Goal: Task Accomplishment & Management: Manage account settings

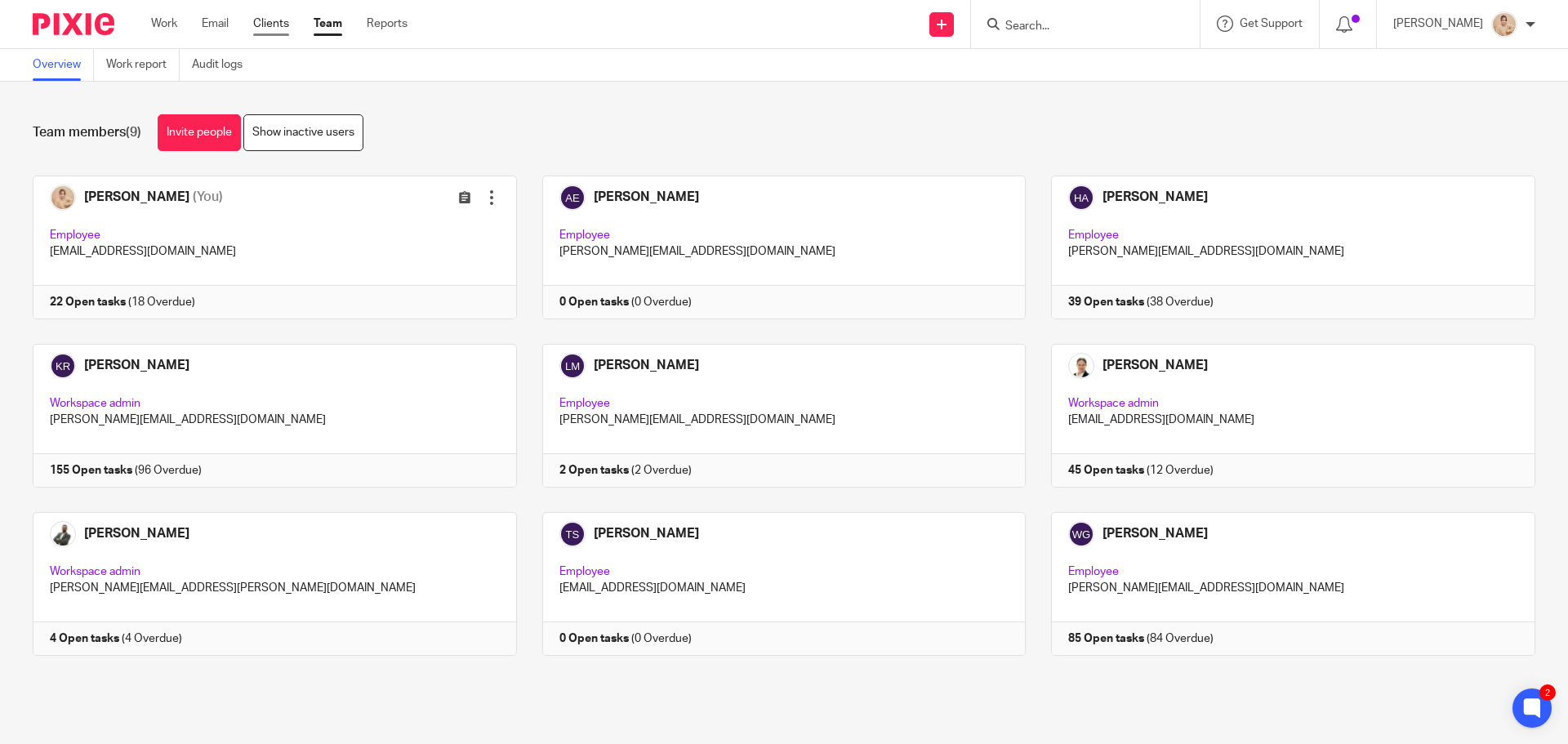
click at [278, 17] on link "Clients" at bounding box center [270, 23] width 35 height 16
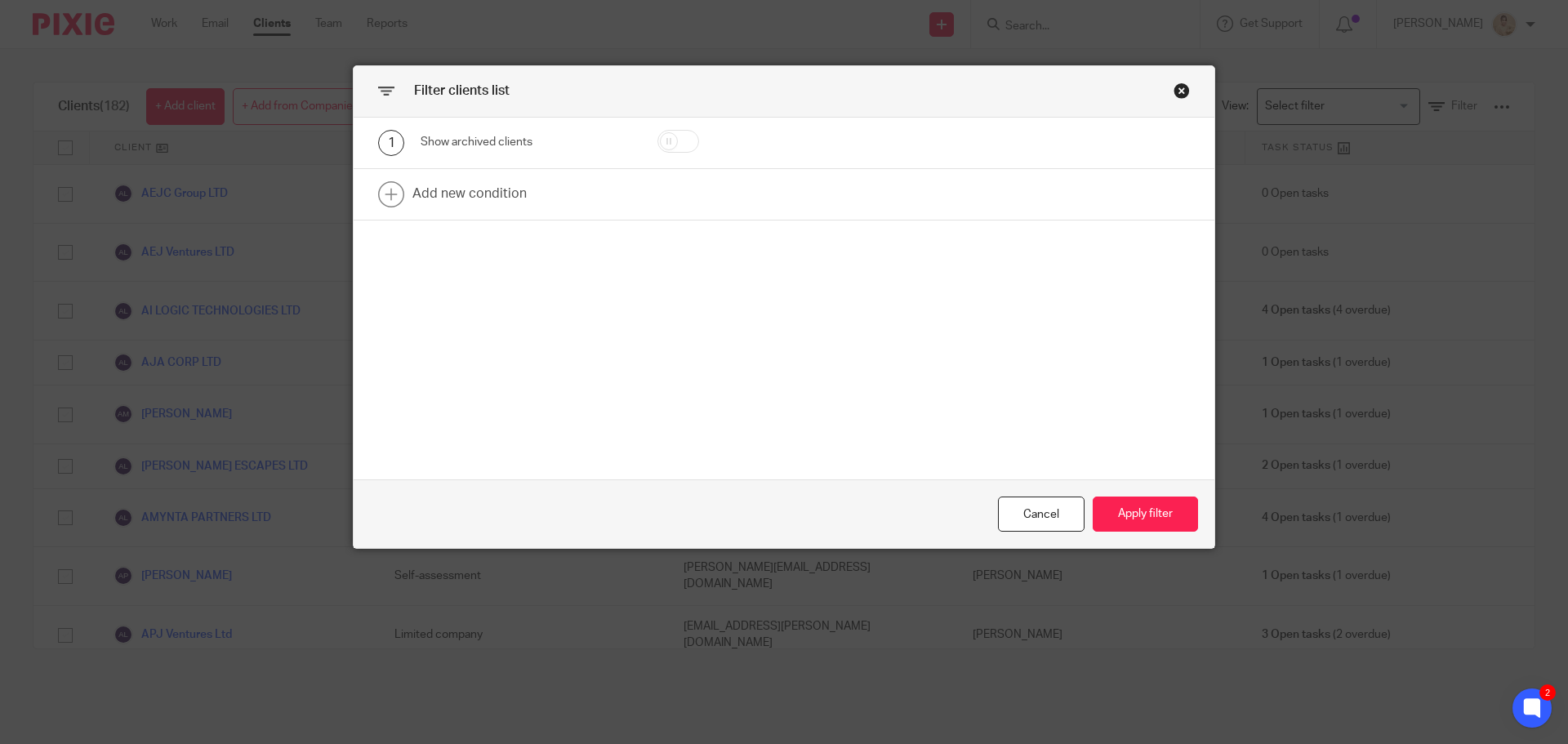
click at [1177, 95] on div "Close this dialog window" at bounding box center [1181, 90] width 16 height 16
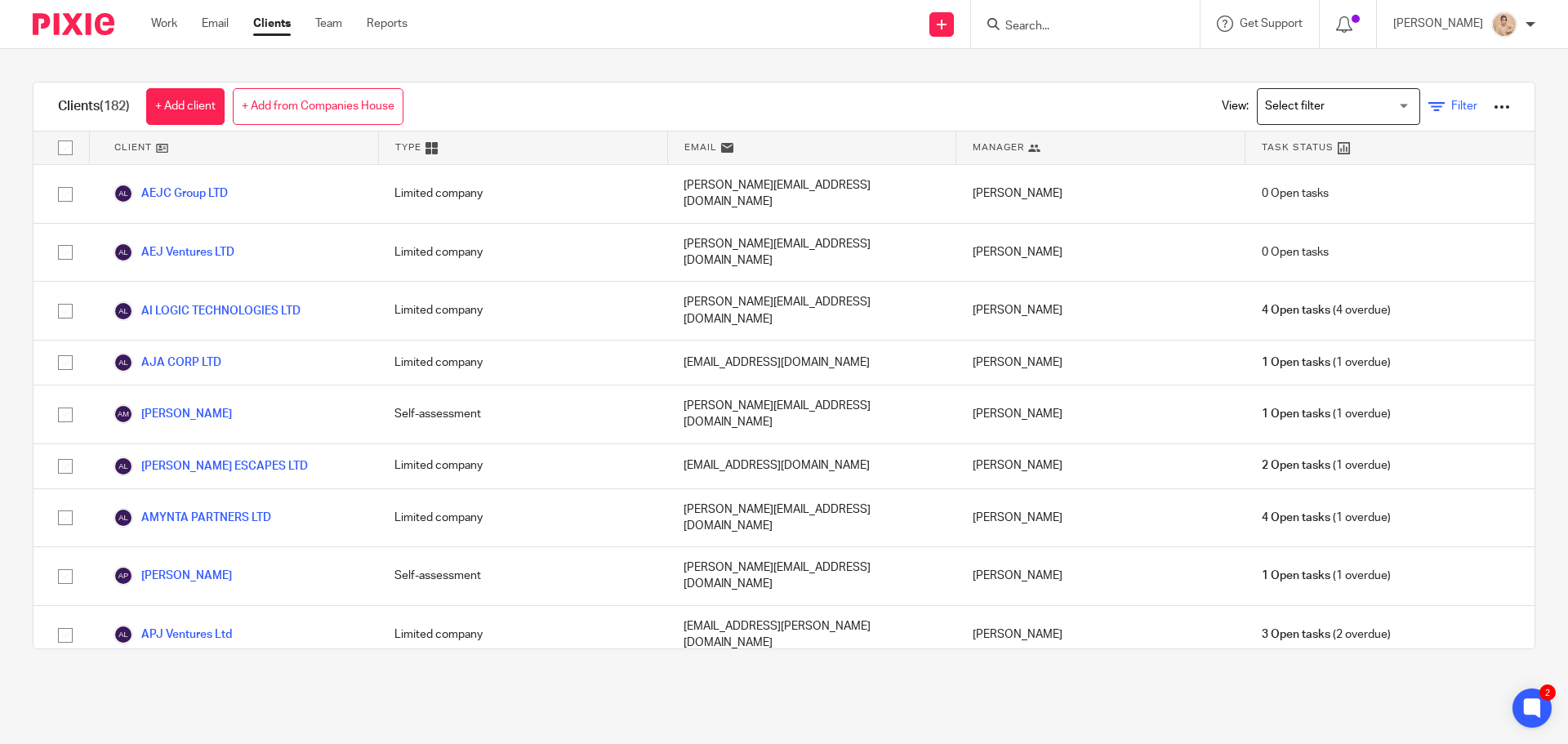
click at [1451, 103] on span "Filter" at bounding box center [1464, 106] width 26 height 12
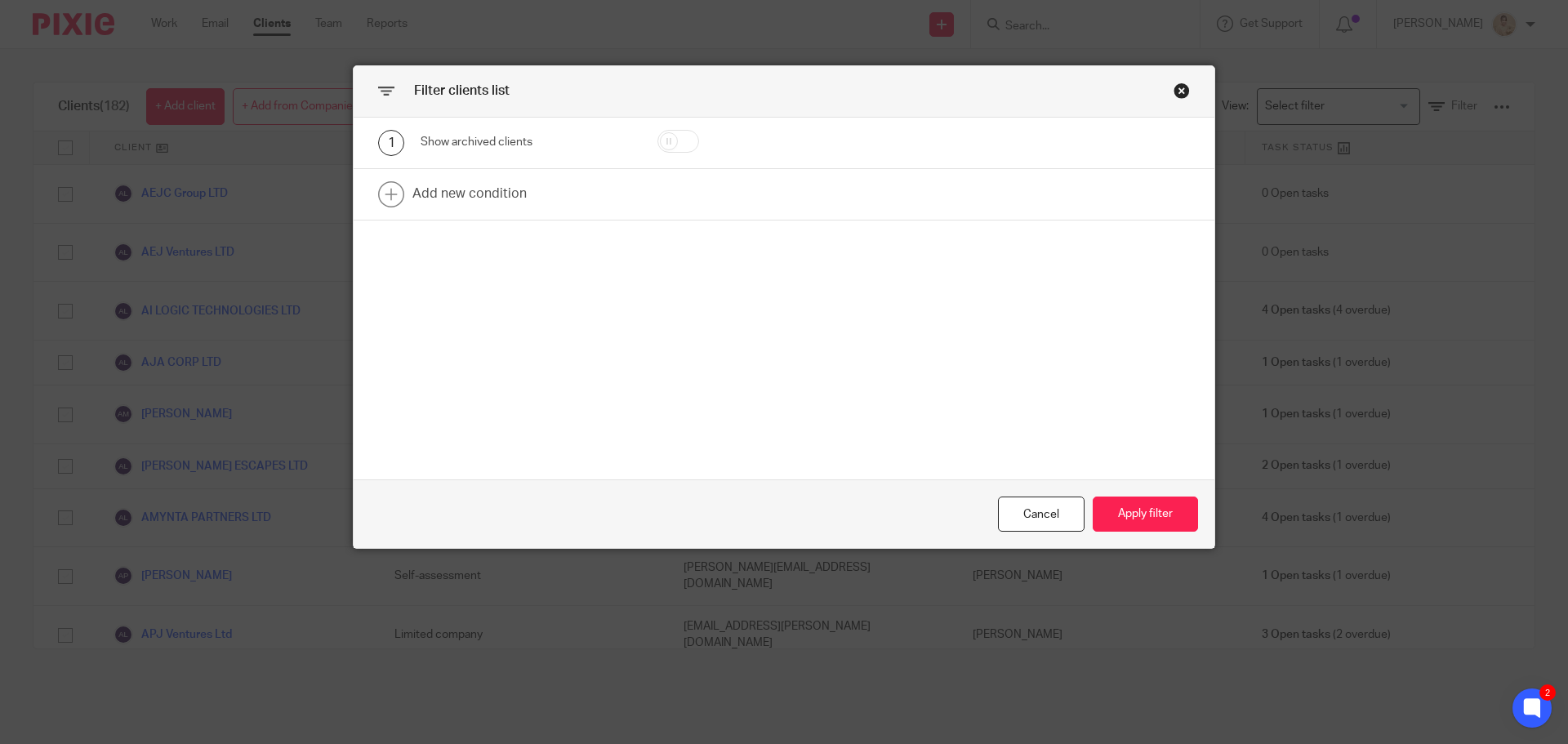
click at [1467, 108] on div "Filter clients list 1 Show archived clients Add new condition Cancel Apply filt…" at bounding box center [784, 372] width 1568 height 744
drag, startPoint x: 1168, startPoint y: 96, endPoint x: 1294, endPoint y: 96, distance: 126.0
click at [1173, 96] on div "Close this dialog window" at bounding box center [1181, 90] width 16 height 16
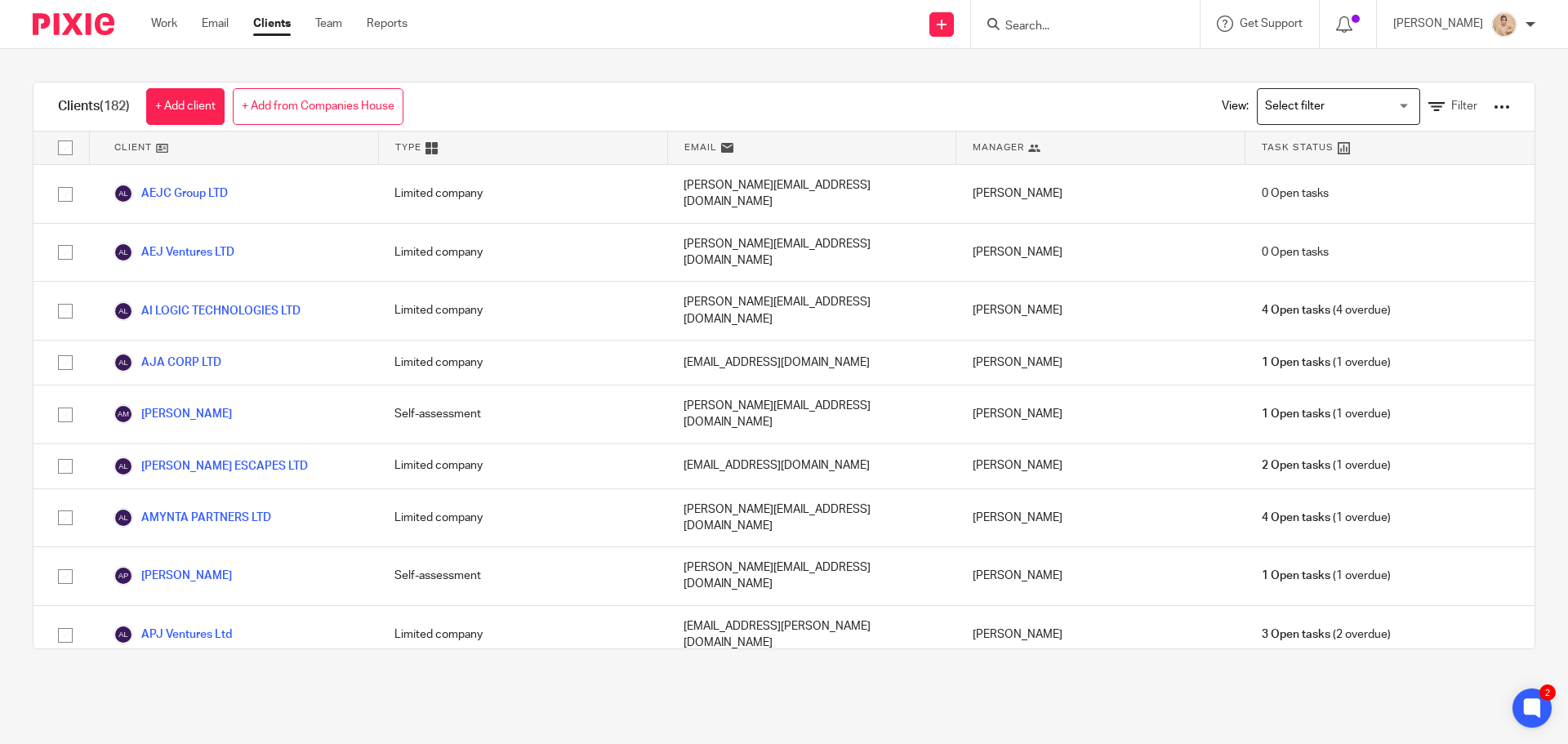
click at [1493, 107] on div at bounding box center [1501, 106] width 16 height 16
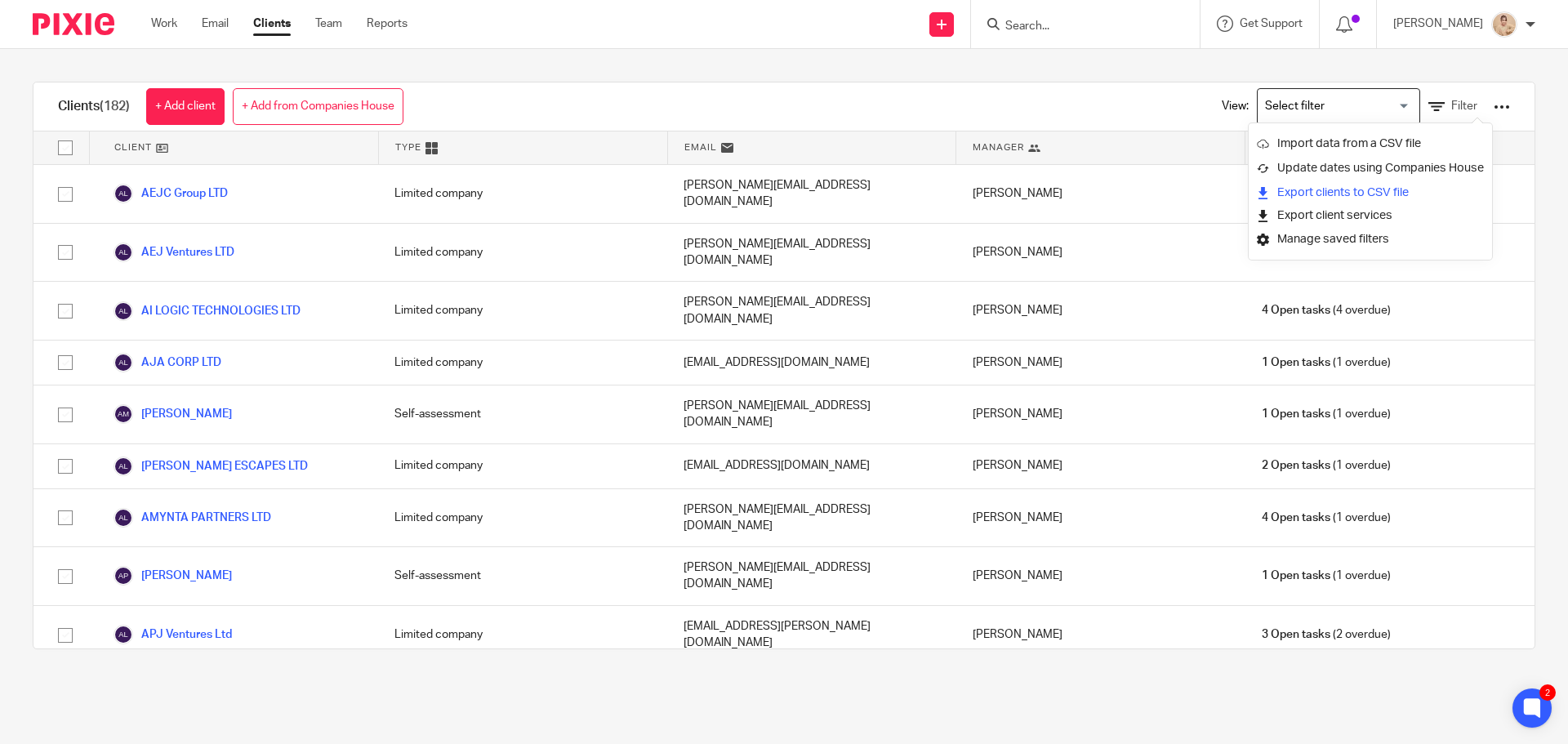
click at [1372, 180] on link "Export clients to CSV file" at bounding box center [1370, 193] width 227 height 25
click at [1521, 47] on div at bounding box center [1512, 51] width 44 height 19
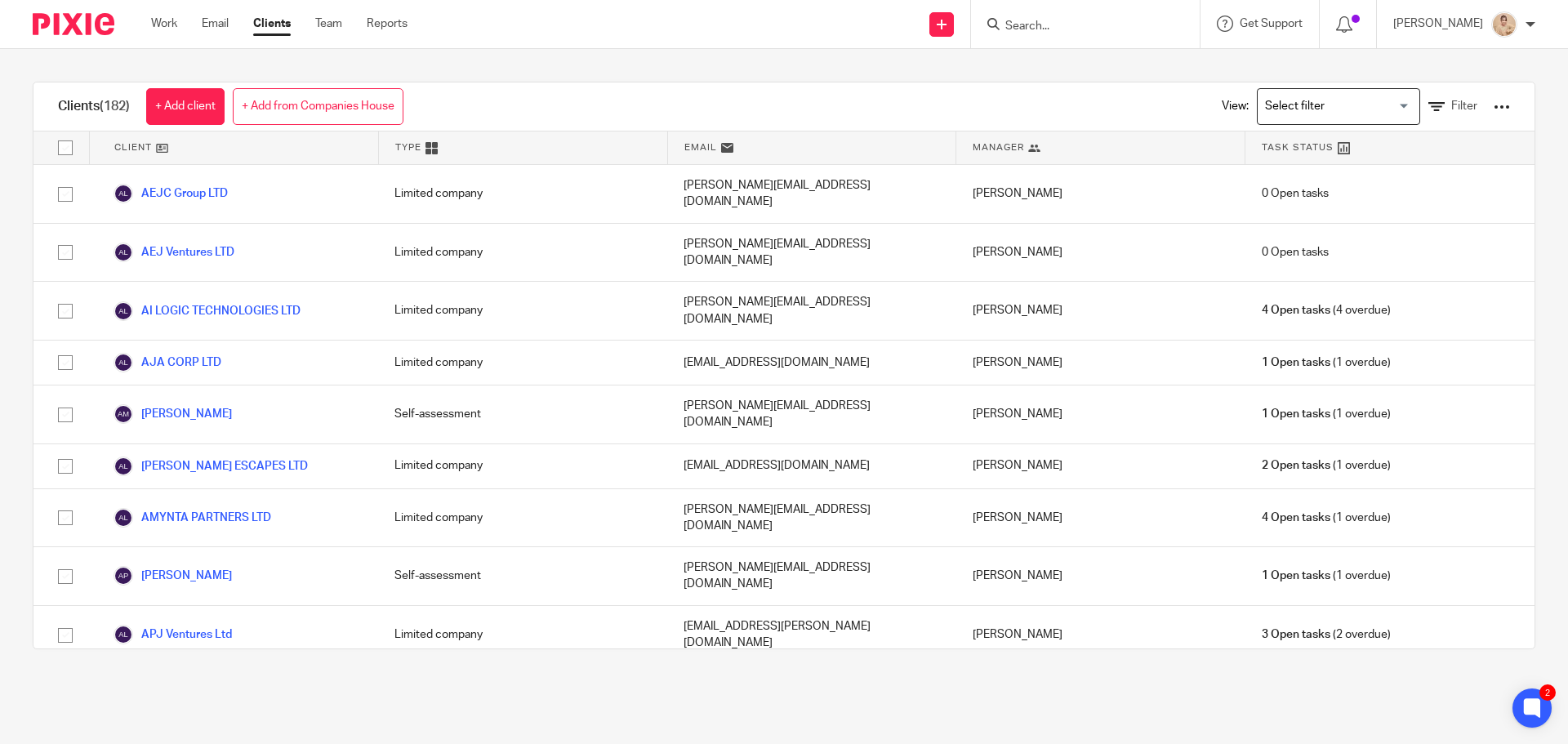
click at [1493, 103] on div at bounding box center [1501, 106] width 16 height 16
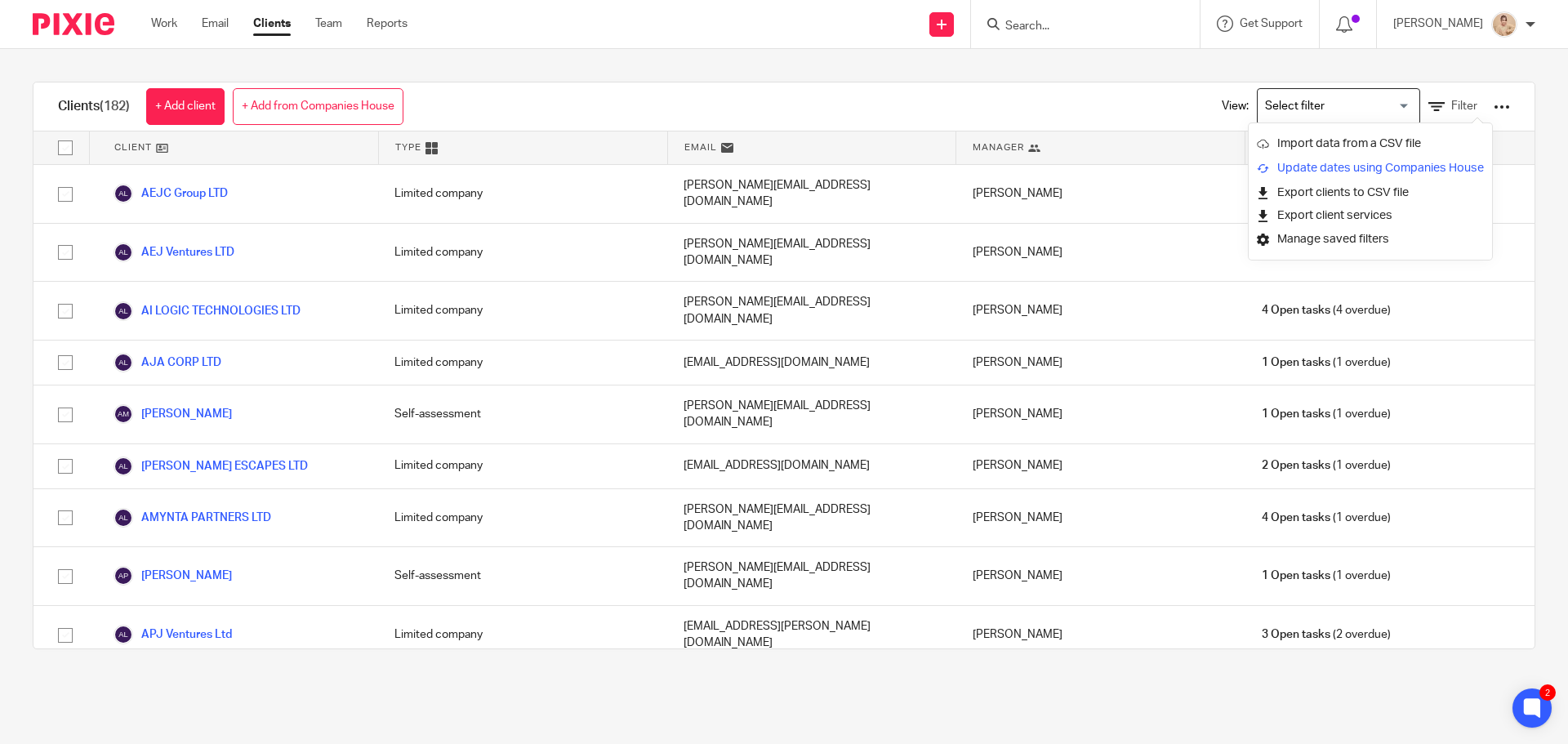
click at [1431, 161] on link "Update dates using Companies House" at bounding box center [1370, 169] width 227 height 25
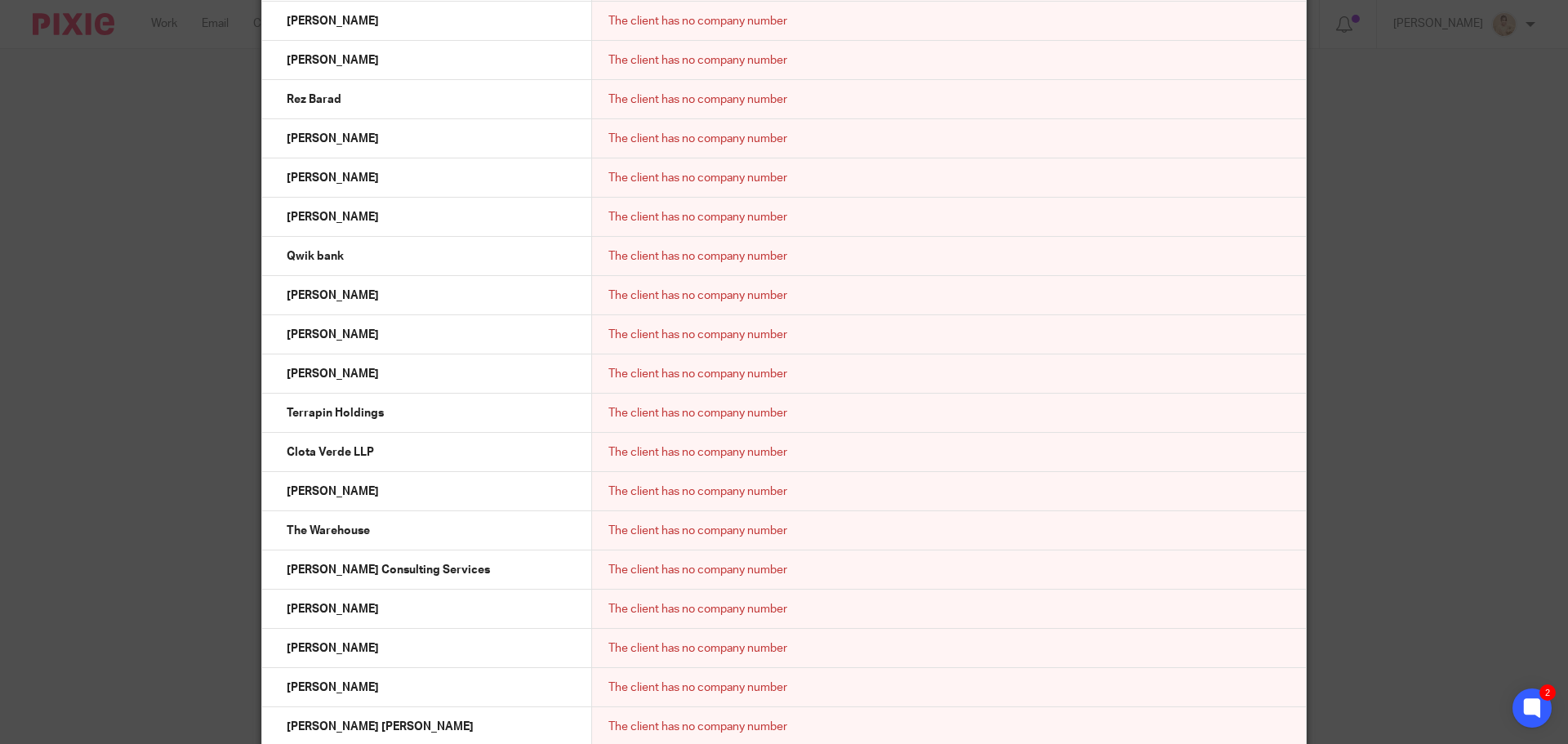
scroll to position [2113, 0]
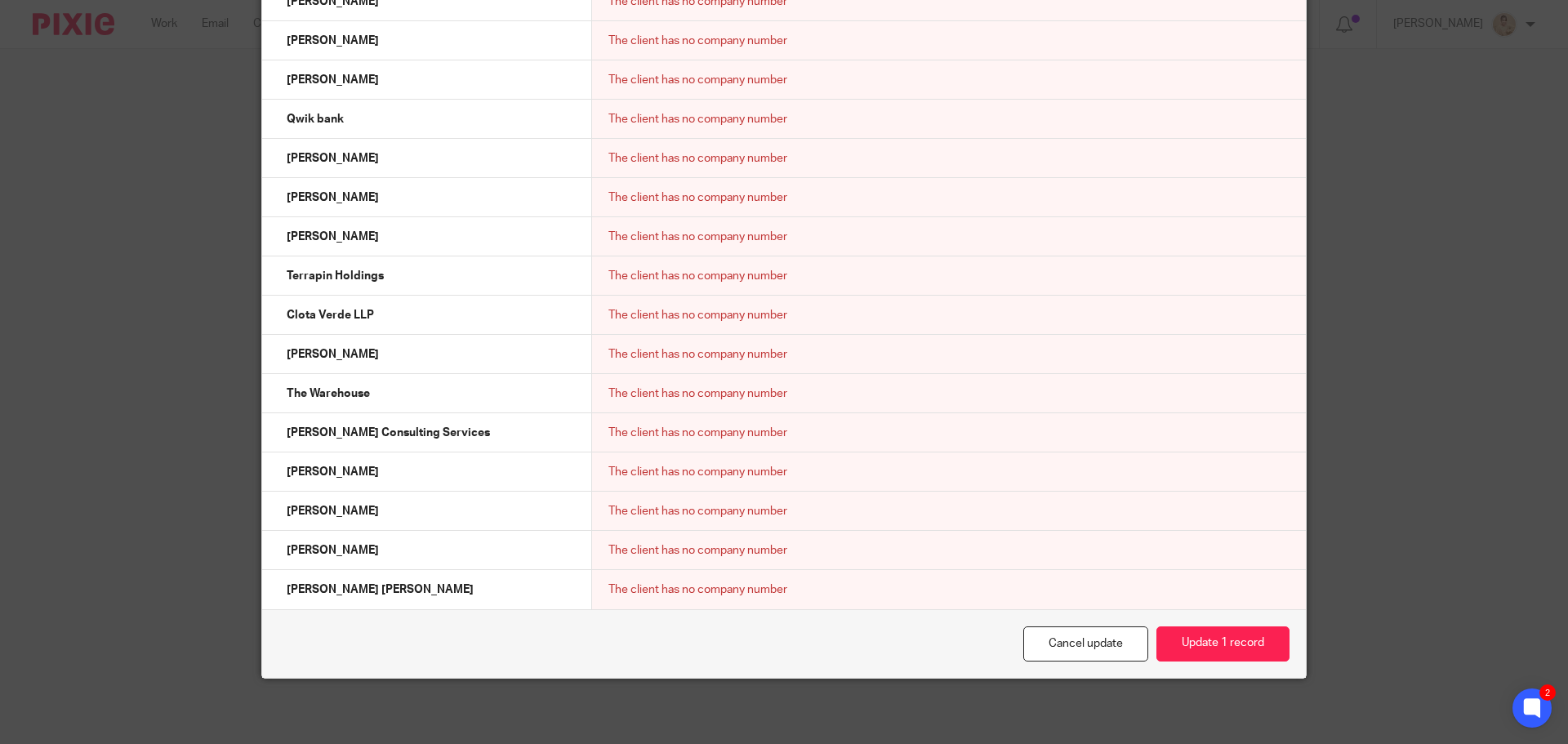
drag, startPoint x: 389, startPoint y: 252, endPoint x: 913, endPoint y: 651, distance: 658.6
click at [1249, 640] on button "Update 1 record" at bounding box center [1223, 644] width 133 height 35
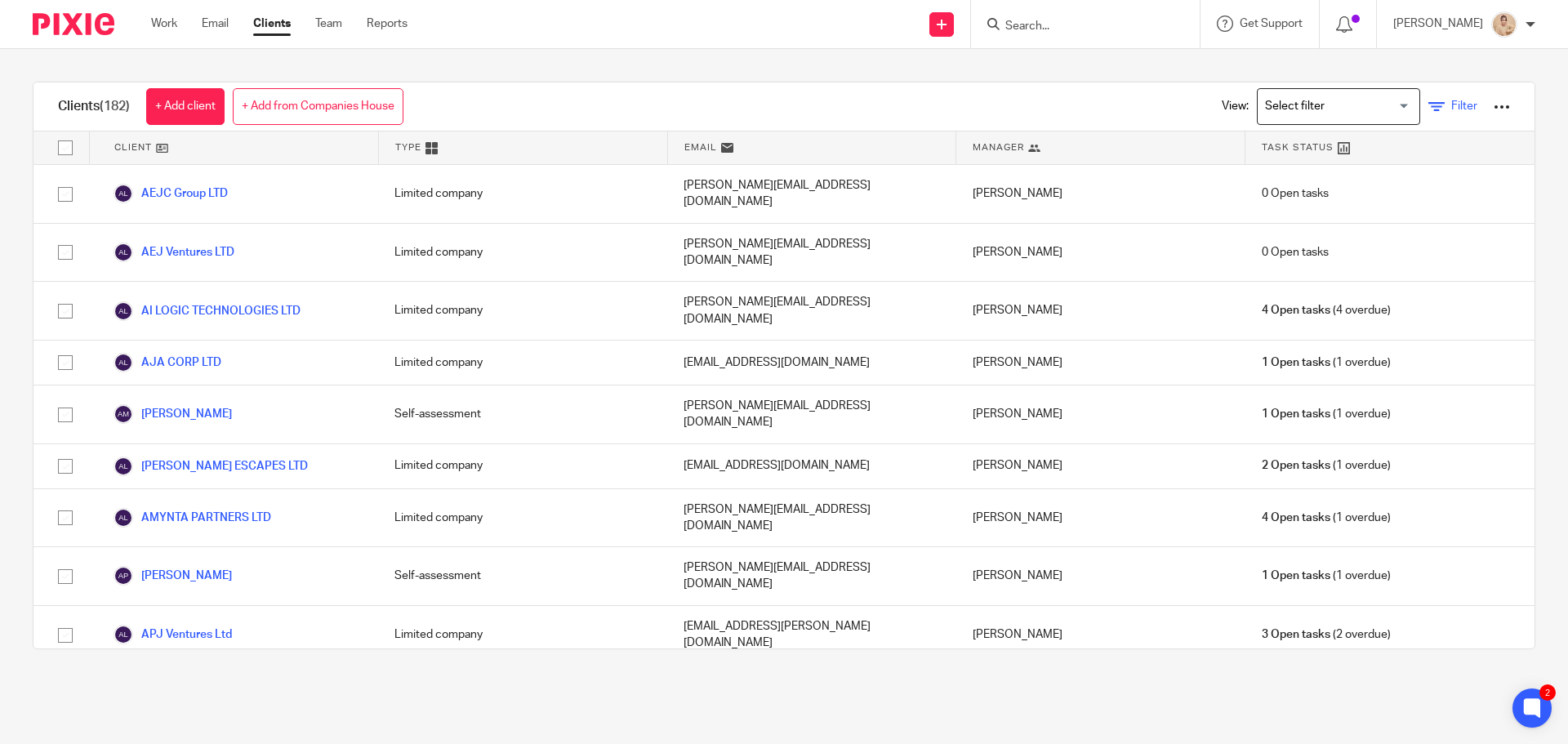
click at [1451, 103] on span "Filter" at bounding box center [1464, 106] width 26 height 12
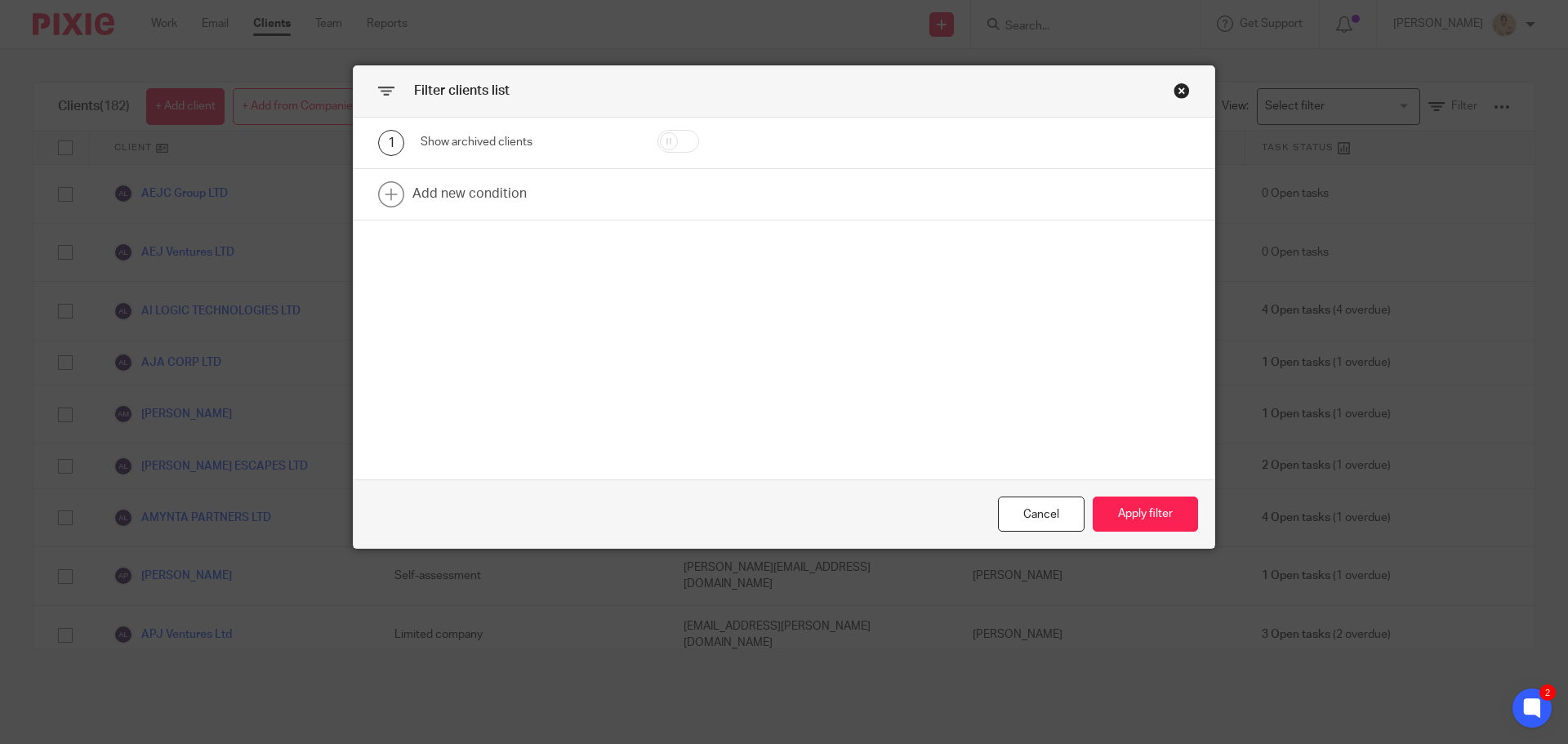
click at [1179, 87] on div "Close this dialog window" at bounding box center [1181, 90] width 16 height 16
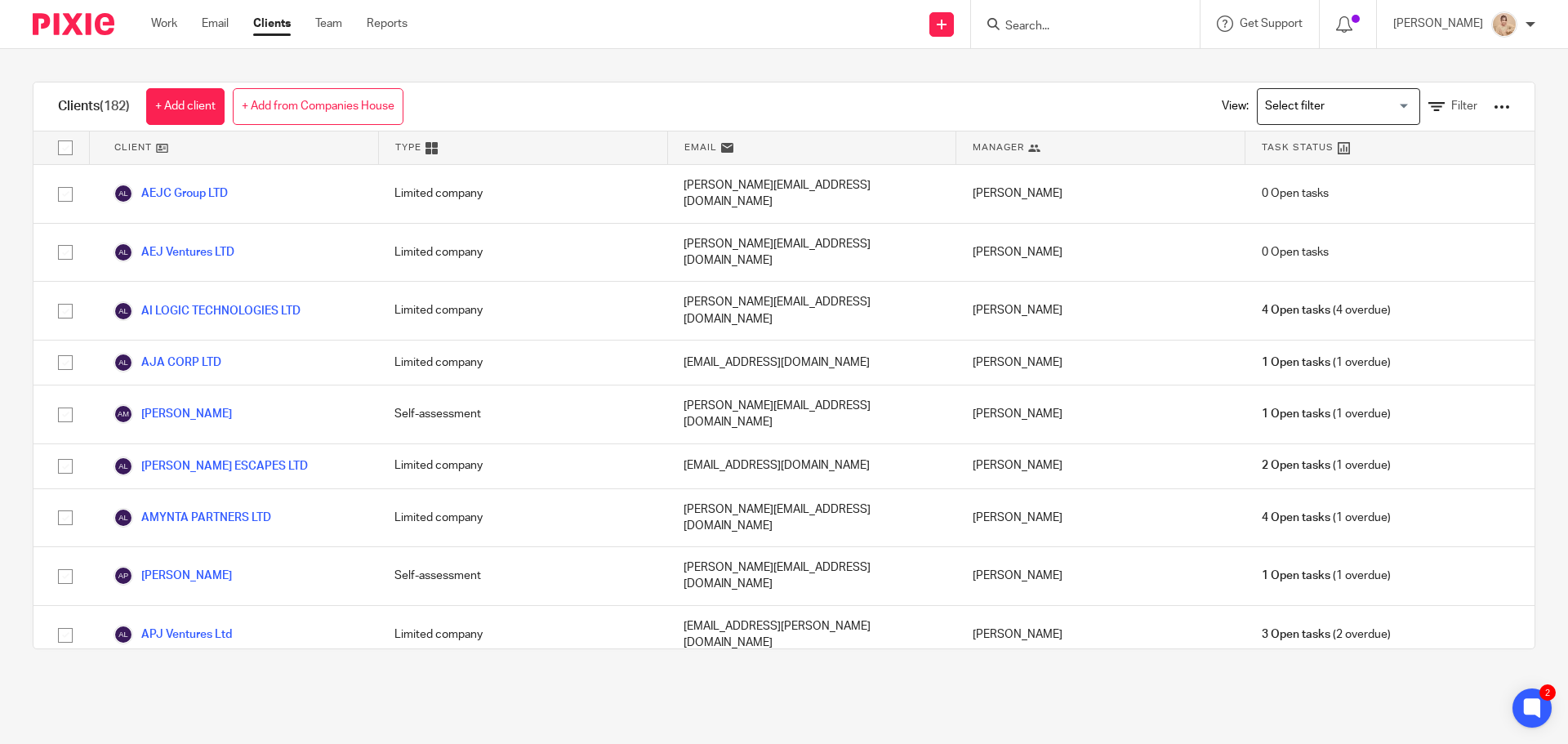
click at [1487, 105] on div "View: Loading... Filter" at bounding box center [1353, 106] width 361 height 48
click at [1493, 109] on div at bounding box center [1501, 106] width 16 height 16
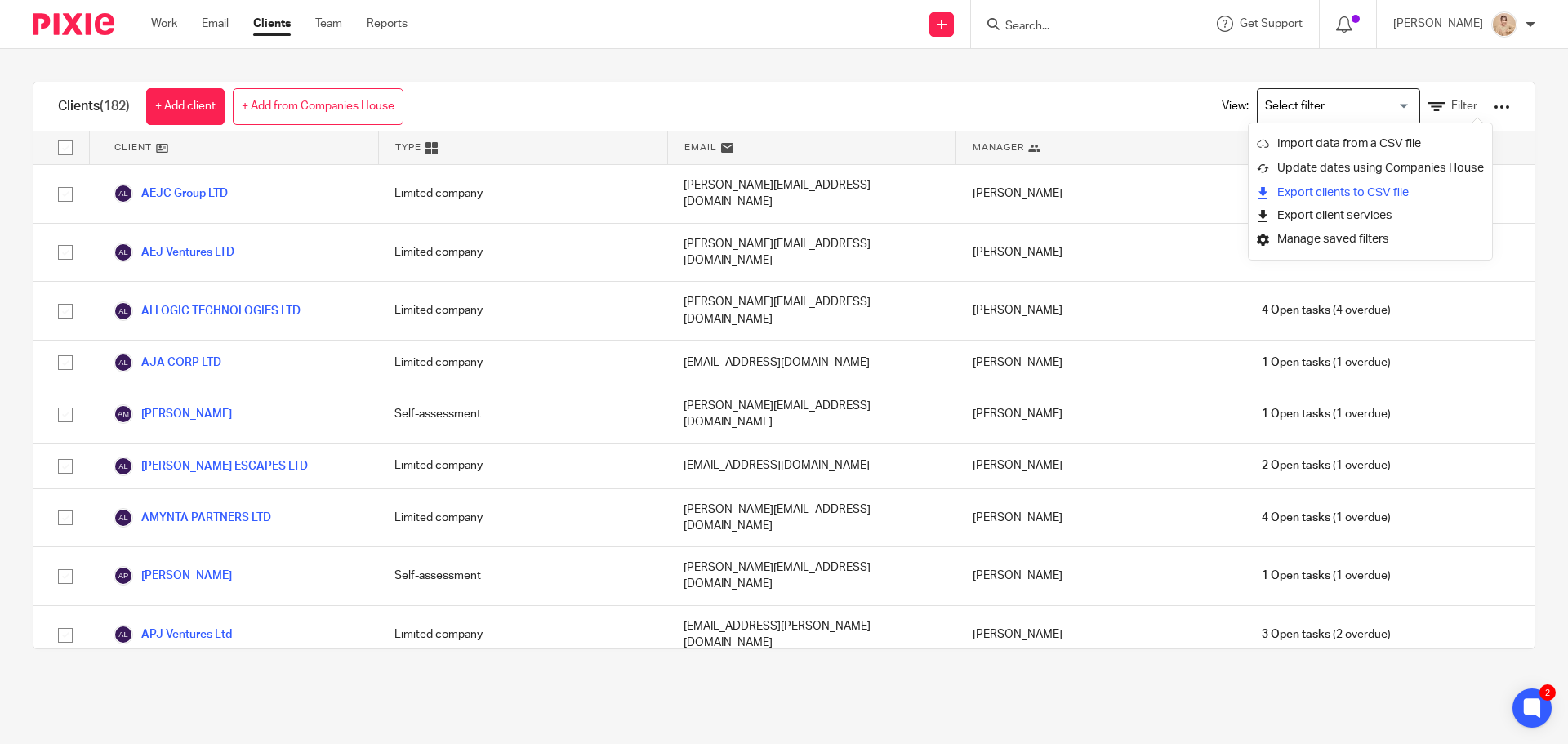
click at [1413, 194] on link "Export clients to CSV file" at bounding box center [1370, 193] width 227 height 25
click at [1126, 103] on div "Clients (182) + Add client + Add from Companies House View: Loading... Filter" at bounding box center [784, 106] width 1501 height 49
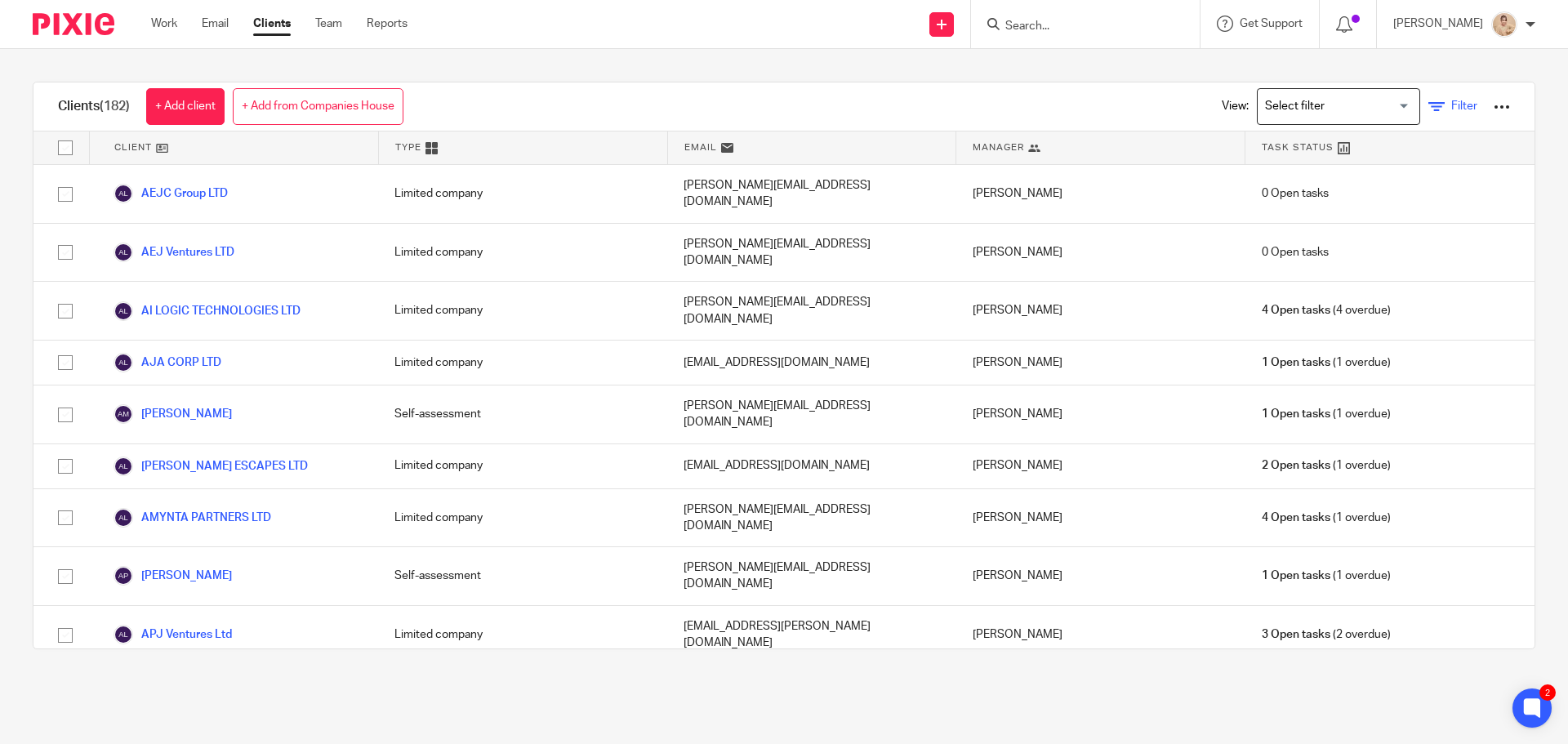
click at [1428, 103] on link "Filter" at bounding box center [1452, 106] width 49 height 17
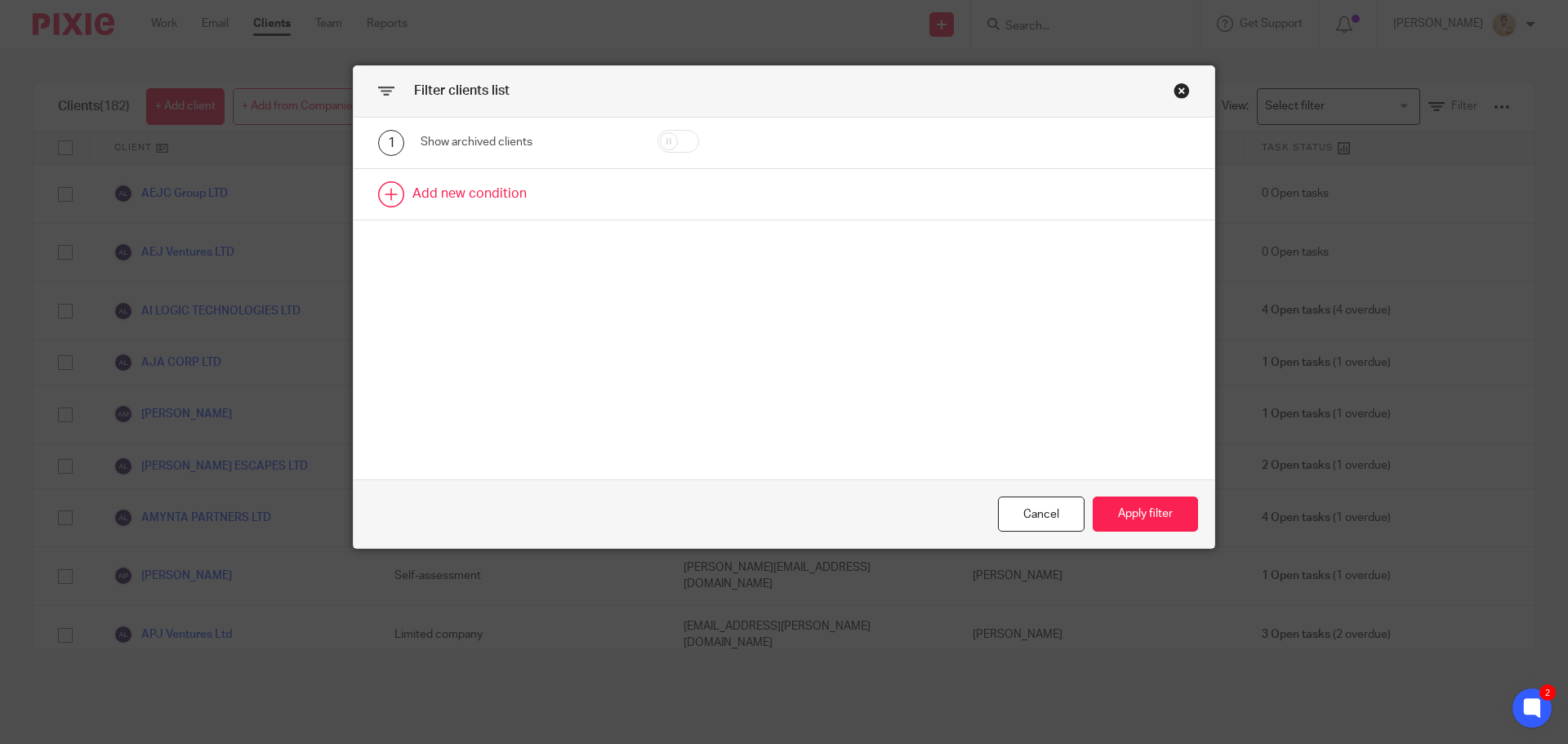
click at [483, 174] on link at bounding box center [784, 194] width 861 height 51
click at [485, 192] on div "Field" at bounding box center [512, 199] width 157 height 35
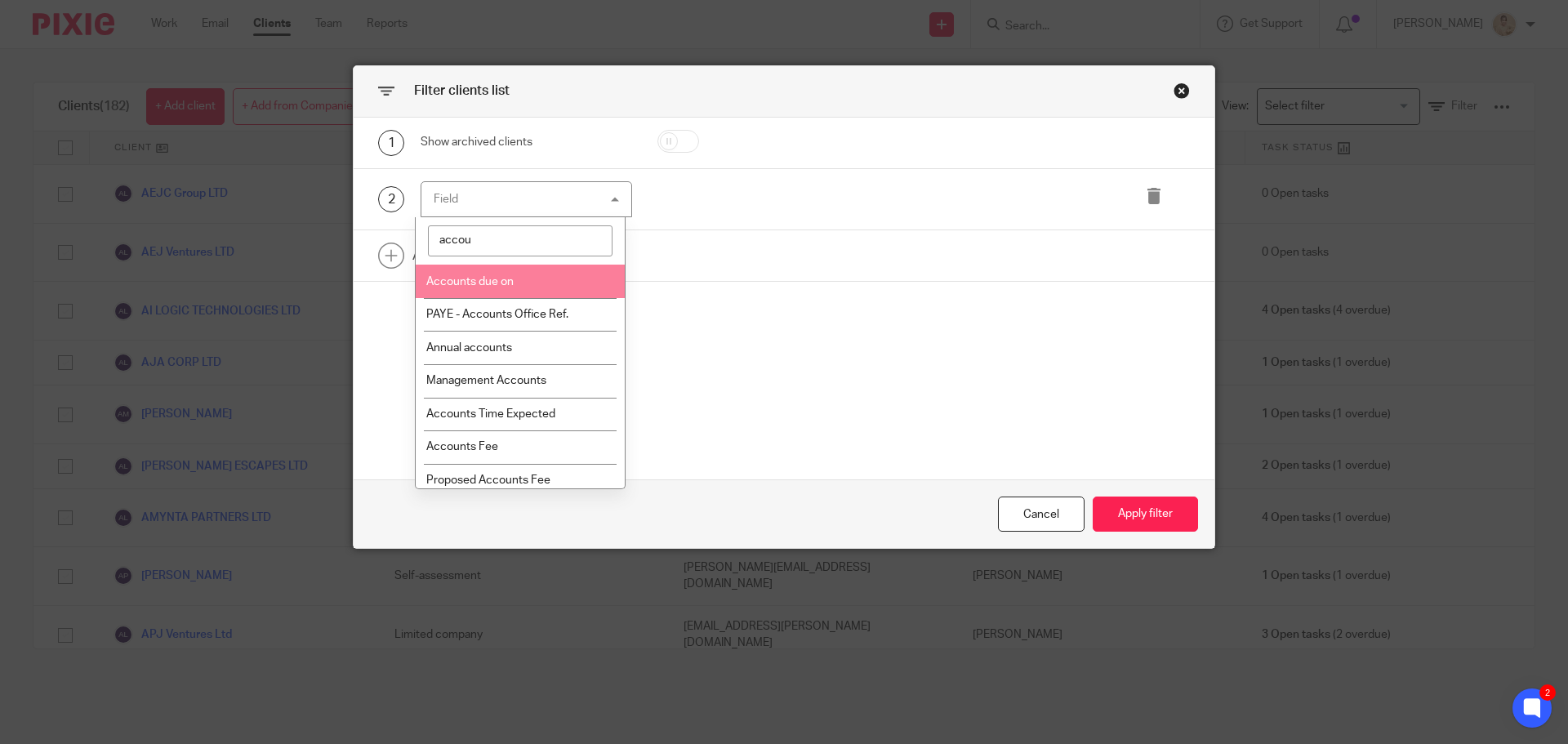
type input "accou"
click at [506, 291] on li "Accounts due on" at bounding box center [520, 281] width 210 height 34
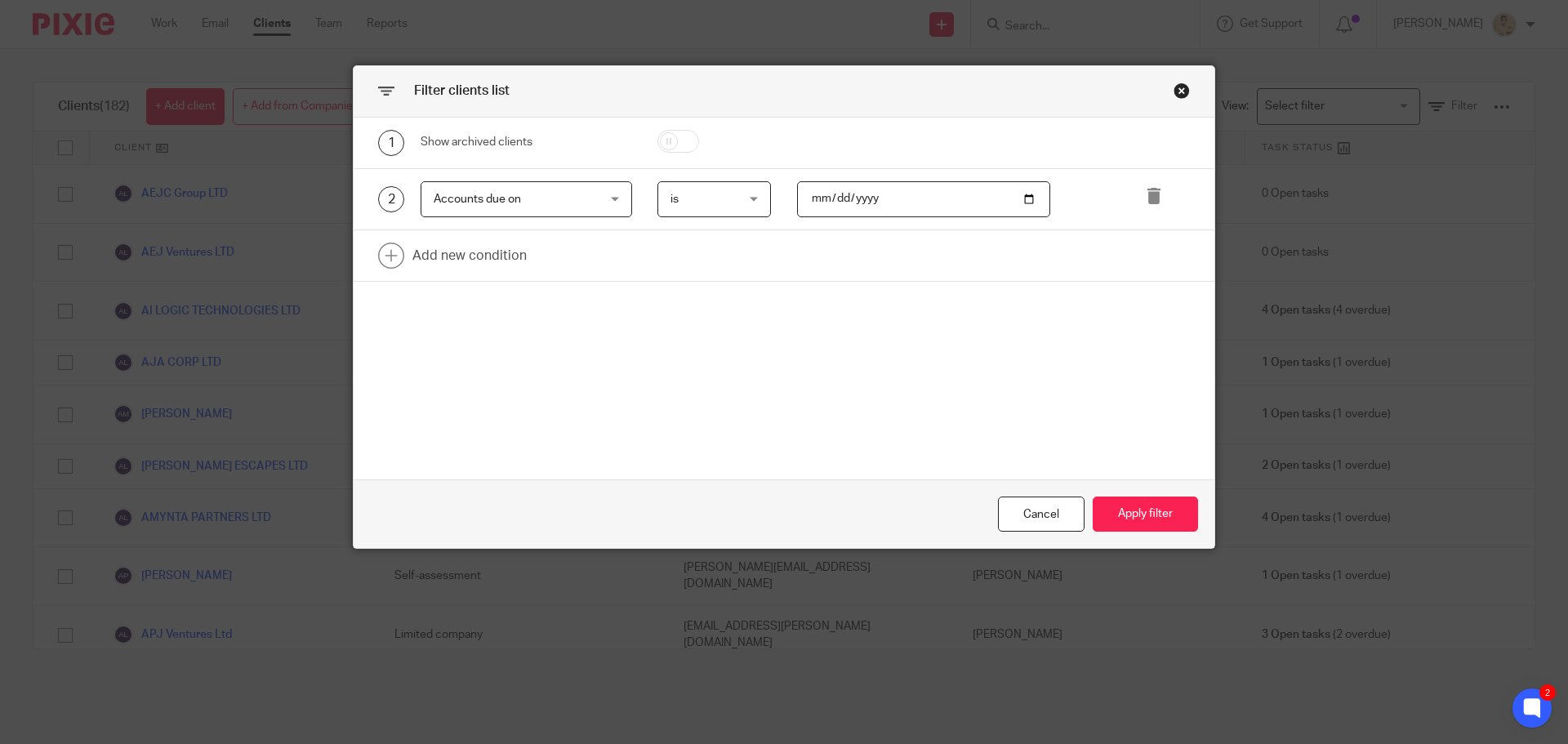
drag, startPoint x: 707, startPoint y: 179, endPoint x: 715, endPoint y: 190, distance: 13.6
click at [709, 179] on div "2 Accounts due on Accounts due on Name Email Client type Manager Open tasks Ove…" at bounding box center [784, 199] width 861 height 62
click at [703, 182] on span "is" at bounding box center [711, 199] width 81 height 35
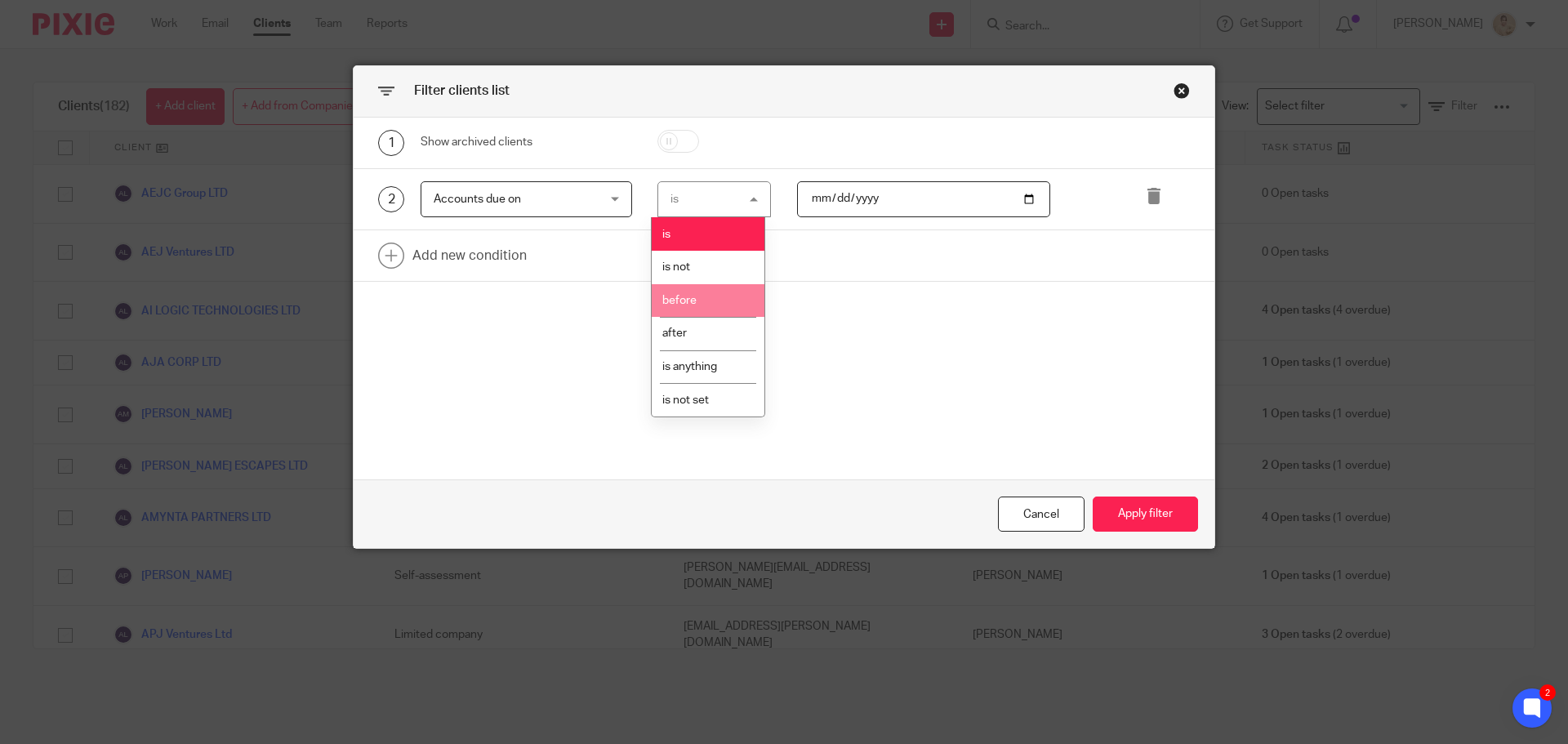
click at [693, 310] on li "before" at bounding box center [708, 301] width 113 height 34
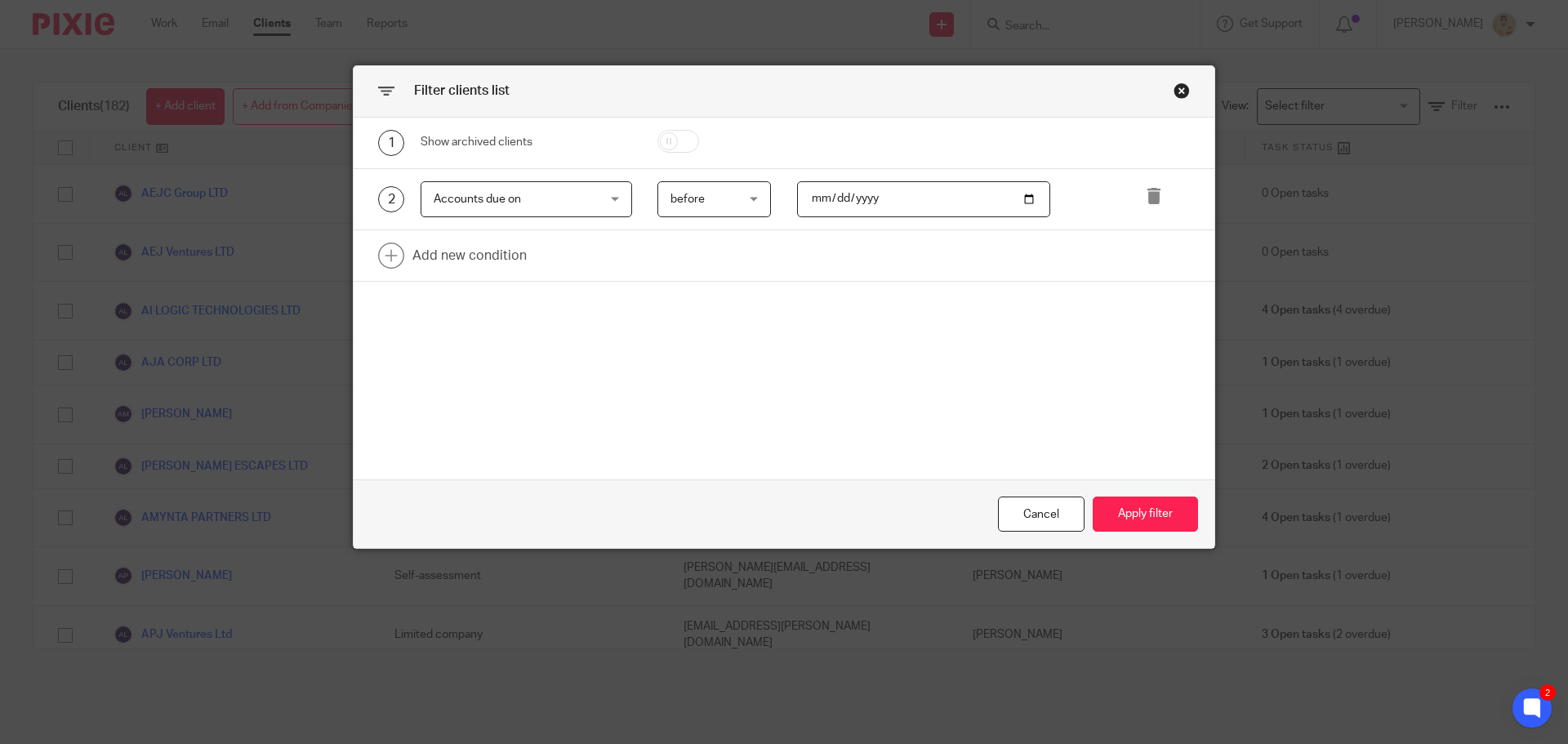
drag, startPoint x: 1017, startPoint y: 197, endPoint x: 1026, endPoint y: 196, distance: 9.1
click at [1026, 196] on input "date" at bounding box center [924, 199] width 254 height 36
type input "2025-12-23"
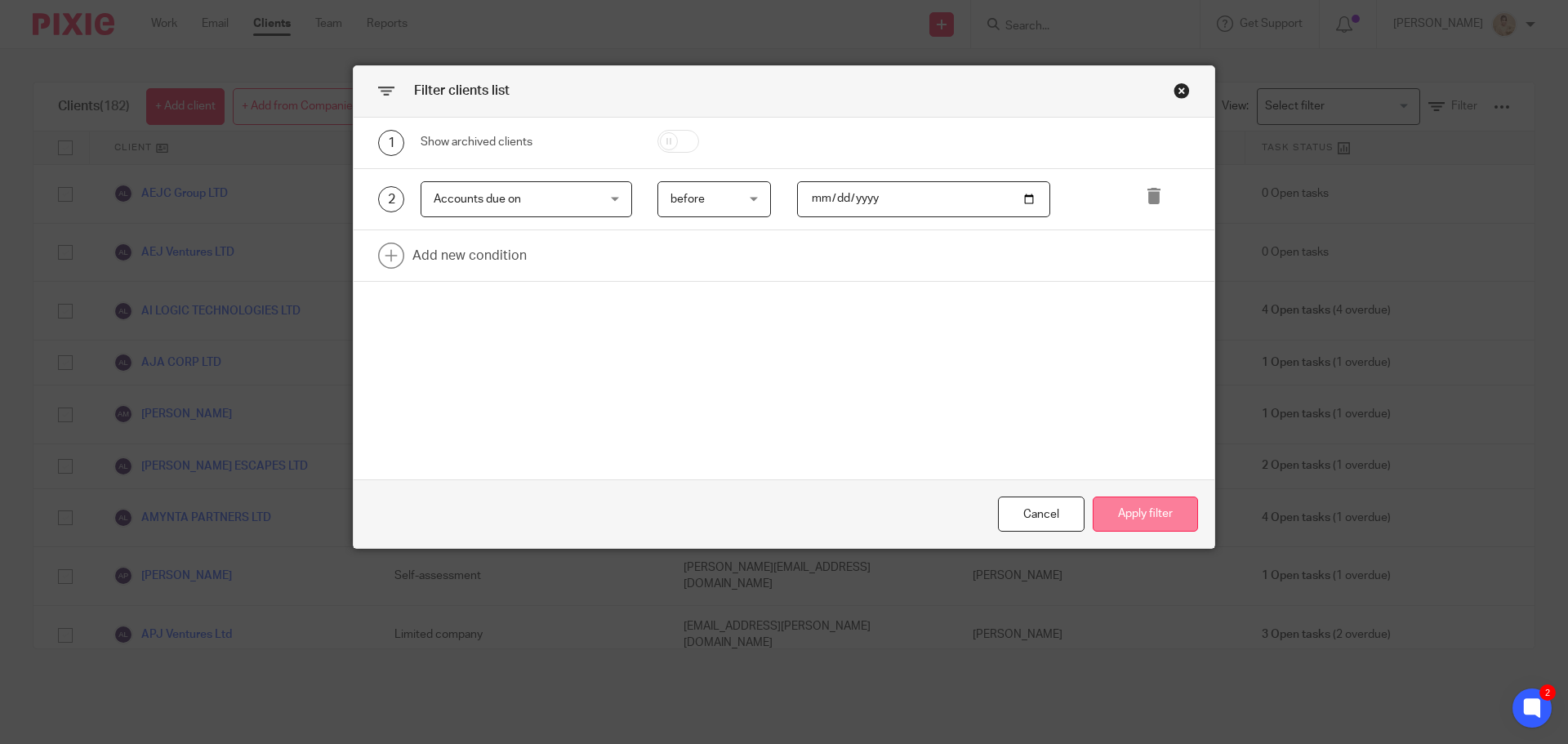
click at [1144, 517] on button "Apply filter" at bounding box center [1145, 514] width 105 height 35
click at [1135, 514] on button "Apply filter" at bounding box center [1145, 514] width 105 height 35
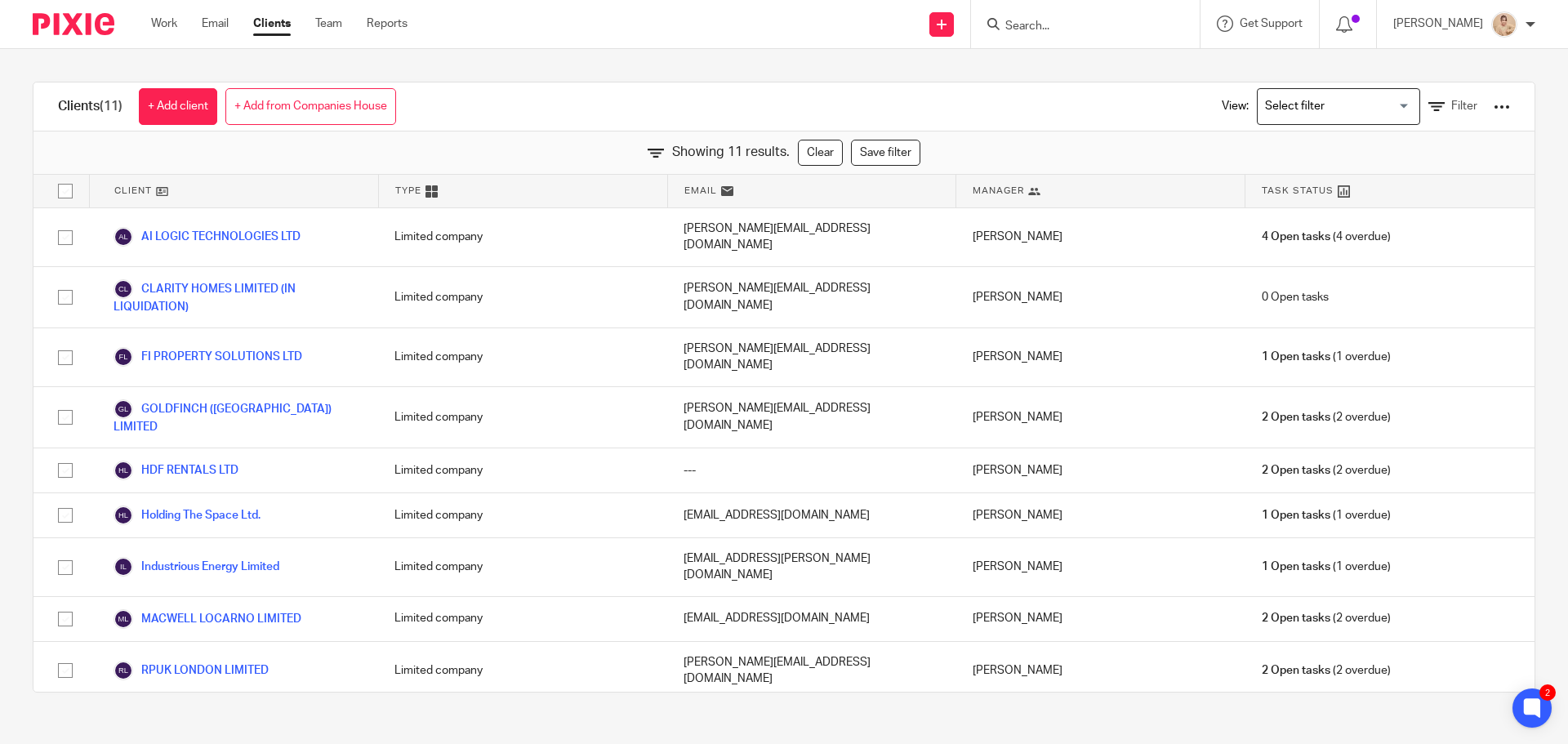
click at [1493, 108] on div at bounding box center [1501, 106] width 16 height 16
click at [1350, 190] on link "Export clients to CSV file" at bounding box center [1370, 193] width 227 height 25
click at [1428, 102] on icon at bounding box center [1436, 106] width 16 height 16
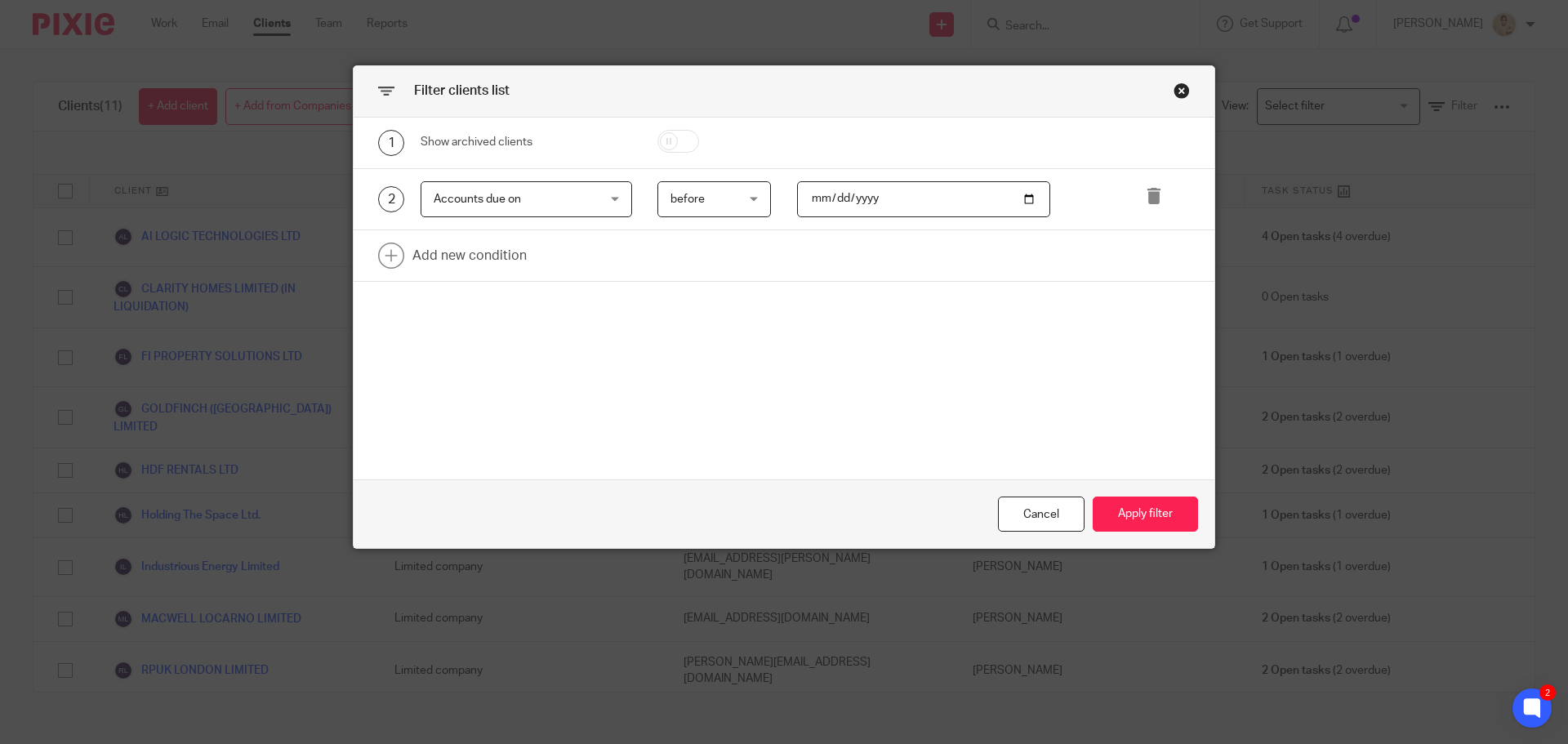
click at [633, 203] on div "before before is is not before after is anything is not set less_than" at bounding box center [703, 199] width 140 height 36
drag, startPoint x: 599, startPoint y: 207, endPoint x: 611, endPoint y: 219, distance: 17.0
click at [608, 215] on div "Accounts due on Accounts due on" at bounding box center [526, 199] width 212 height 36
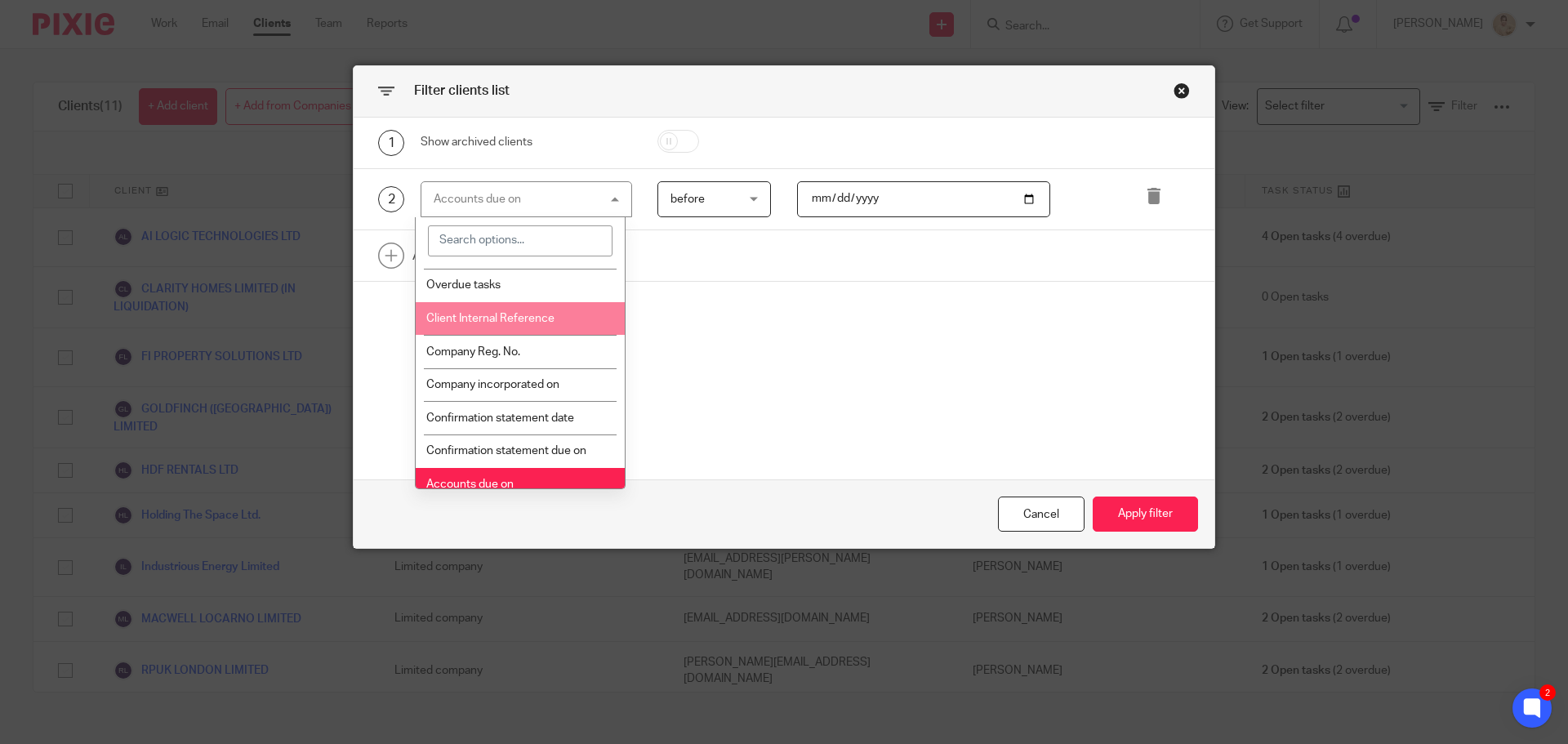
scroll to position [163, 0]
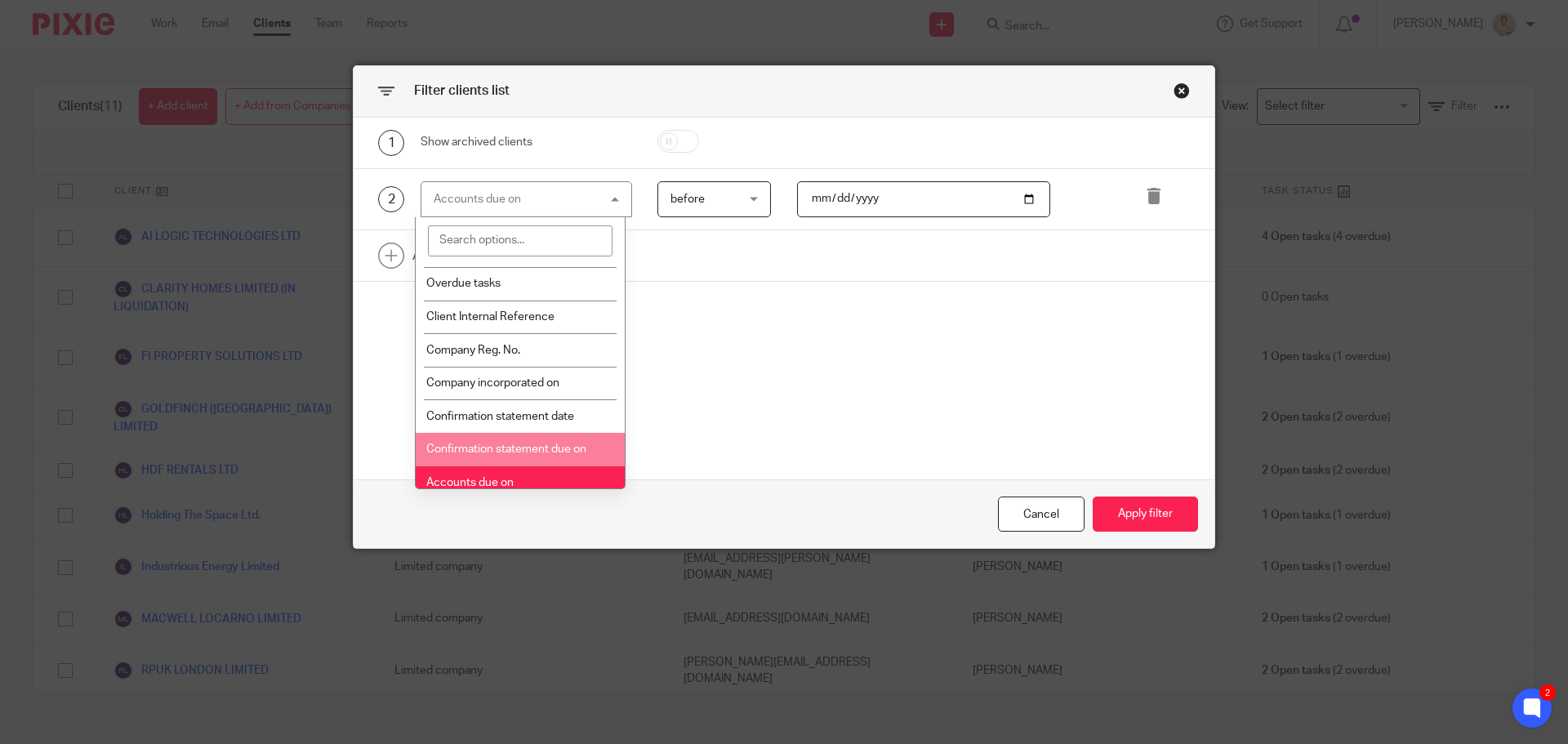
click at [576, 457] on li "Confirmation statement due on" at bounding box center [520, 450] width 210 height 34
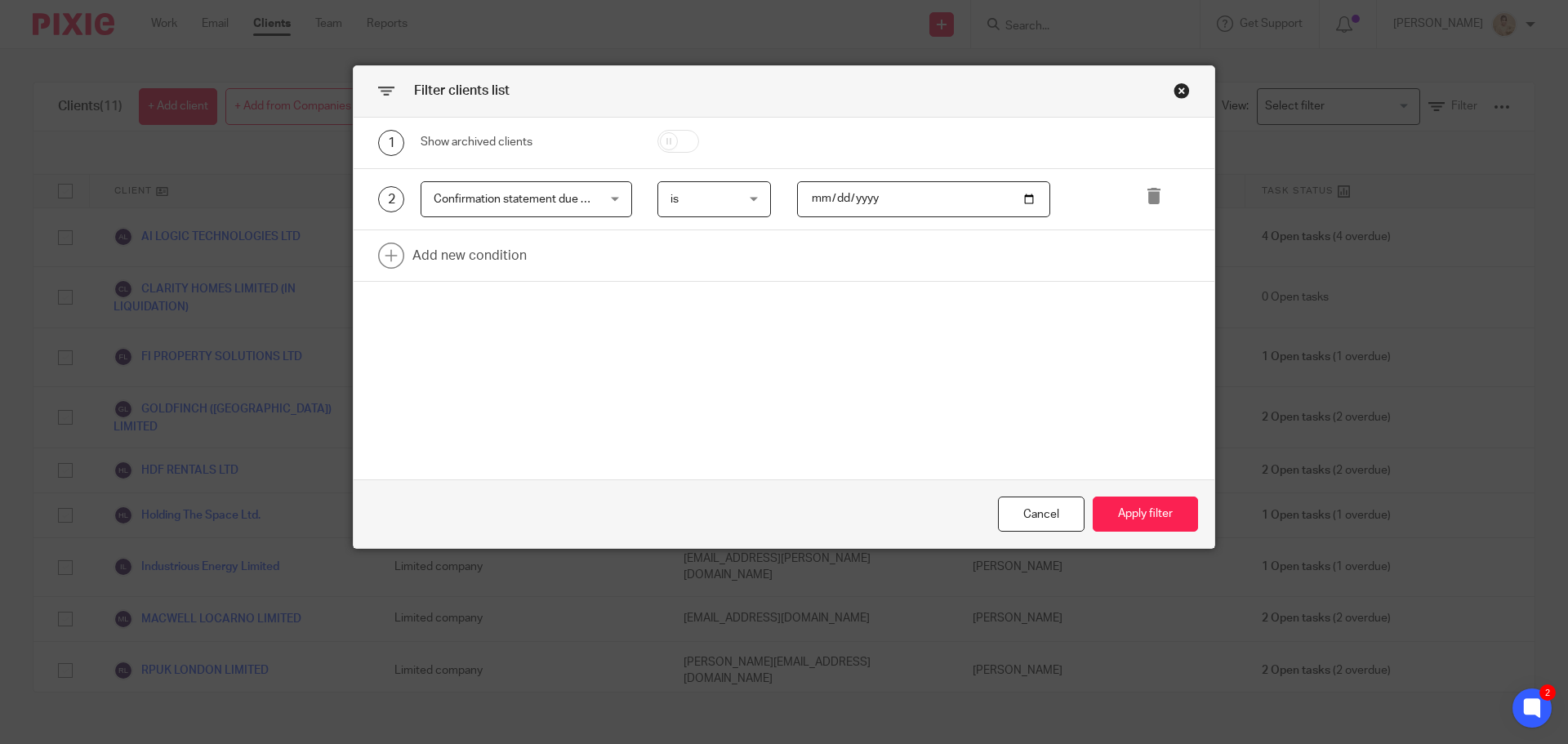
click at [708, 205] on span "is" at bounding box center [711, 199] width 81 height 35
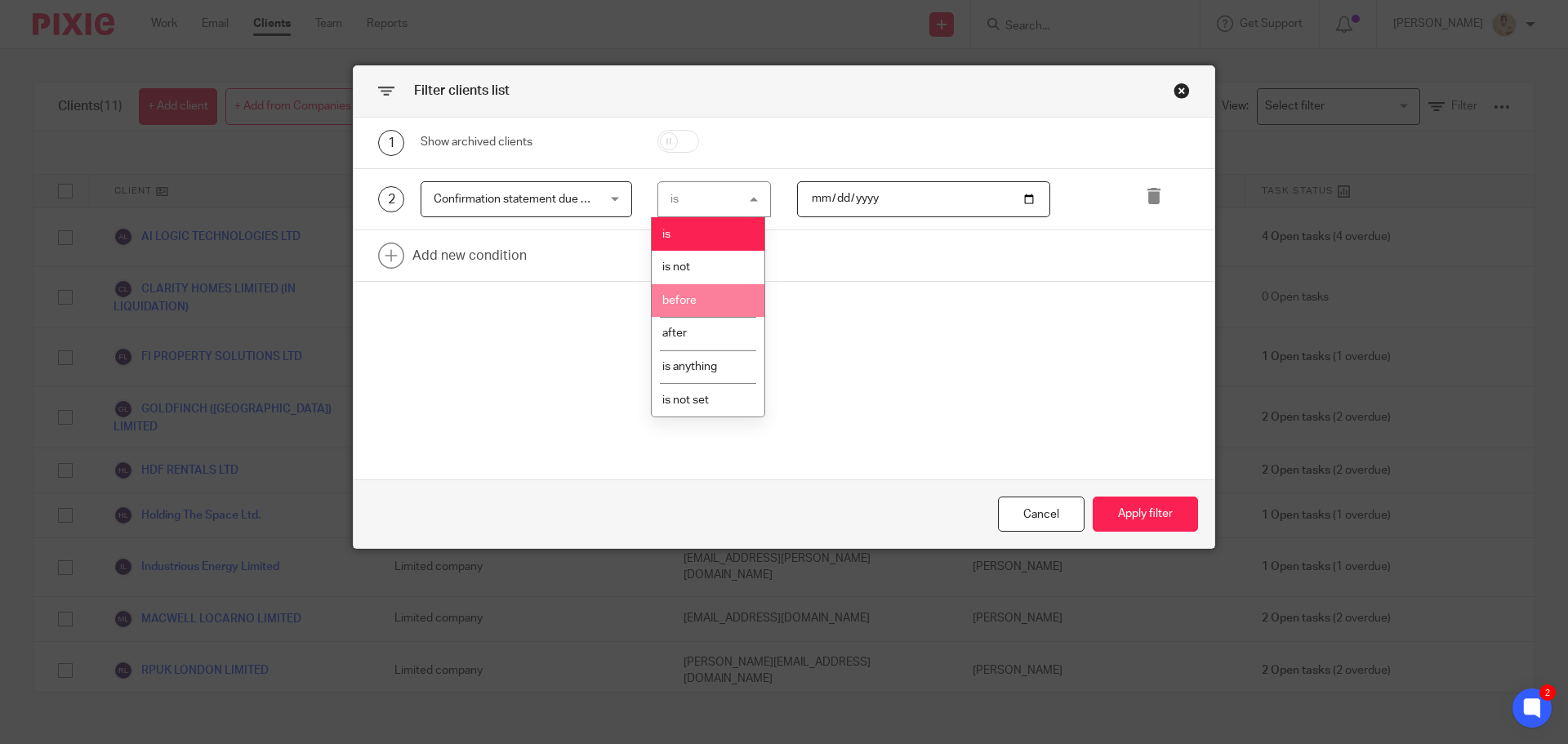
click at [692, 296] on span "before" at bounding box center [680, 301] width 35 height 12
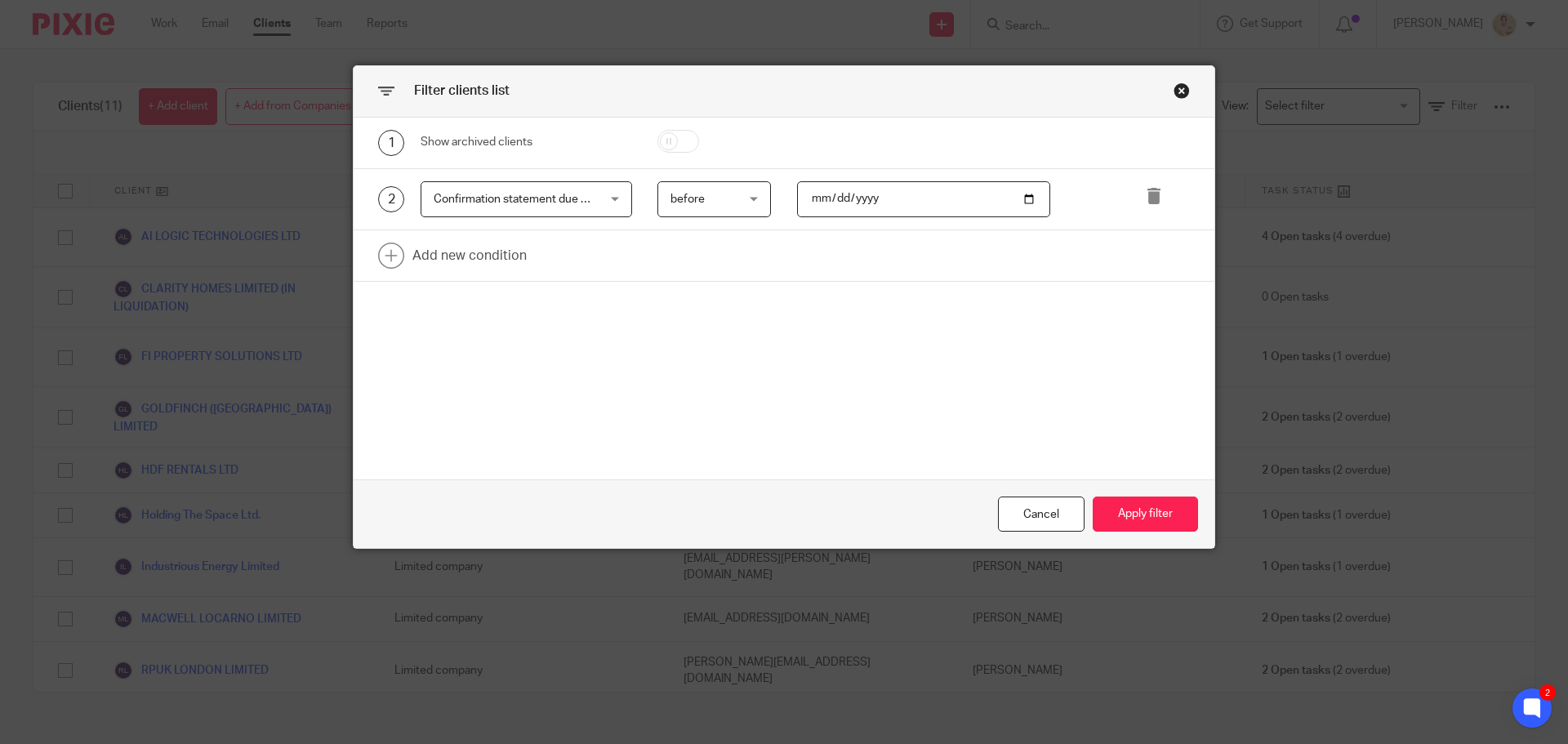
click at [1029, 207] on input "date" at bounding box center [924, 199] width 254 height 36
click at [1027, 204] on input "date" at bounding box center [924, 199] width 254 height 36
type input "2025-10-23"
click at [1153, 515] on button "Apply filter" at bounding box center [1145, 514] width 105 height 35
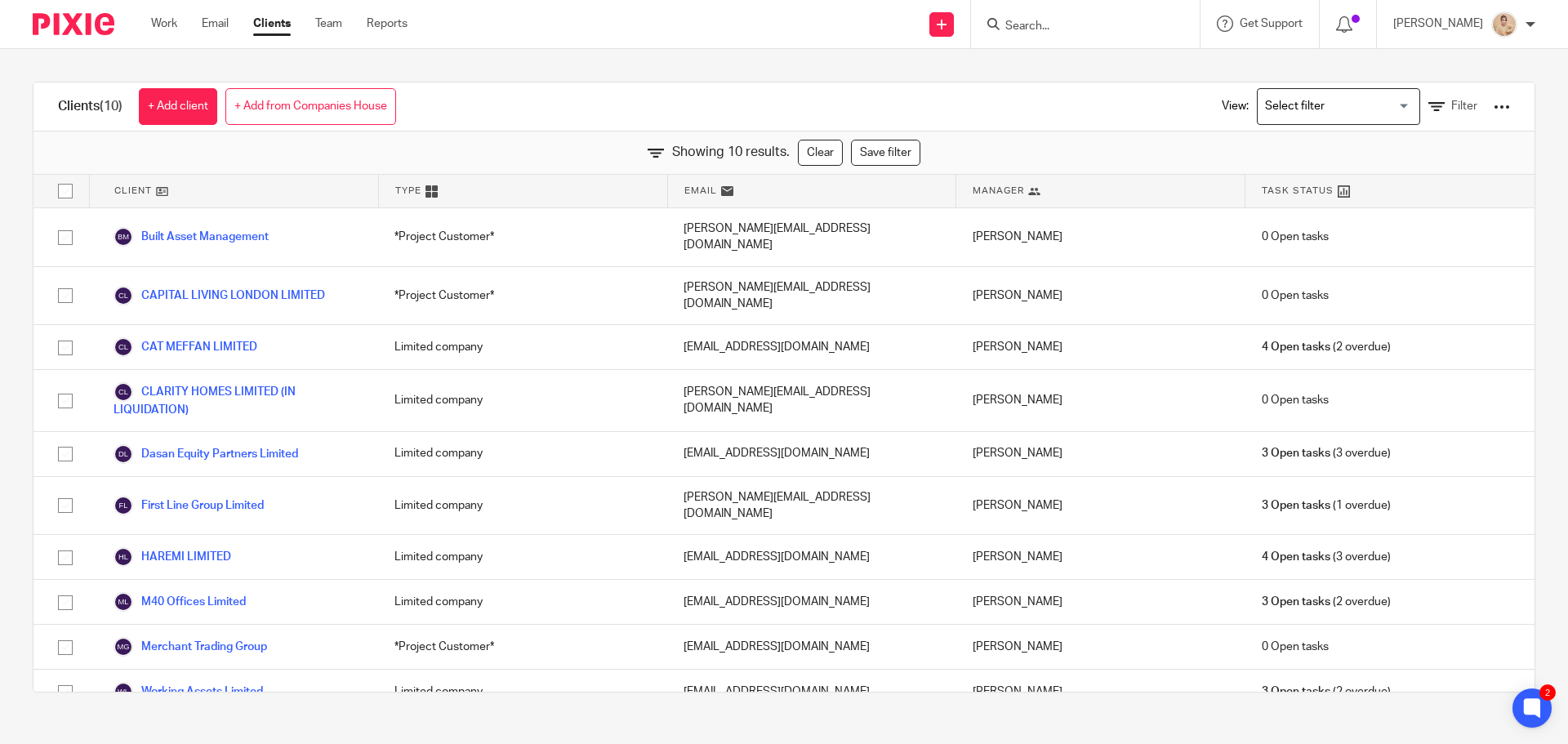
click at [1475, 116] on div "View: Loading... Filter" at bounding box center [1353, 106] width 312 height 48
click at [1493, 109] on div at bounding box center [1501, 106] width 16 height 16
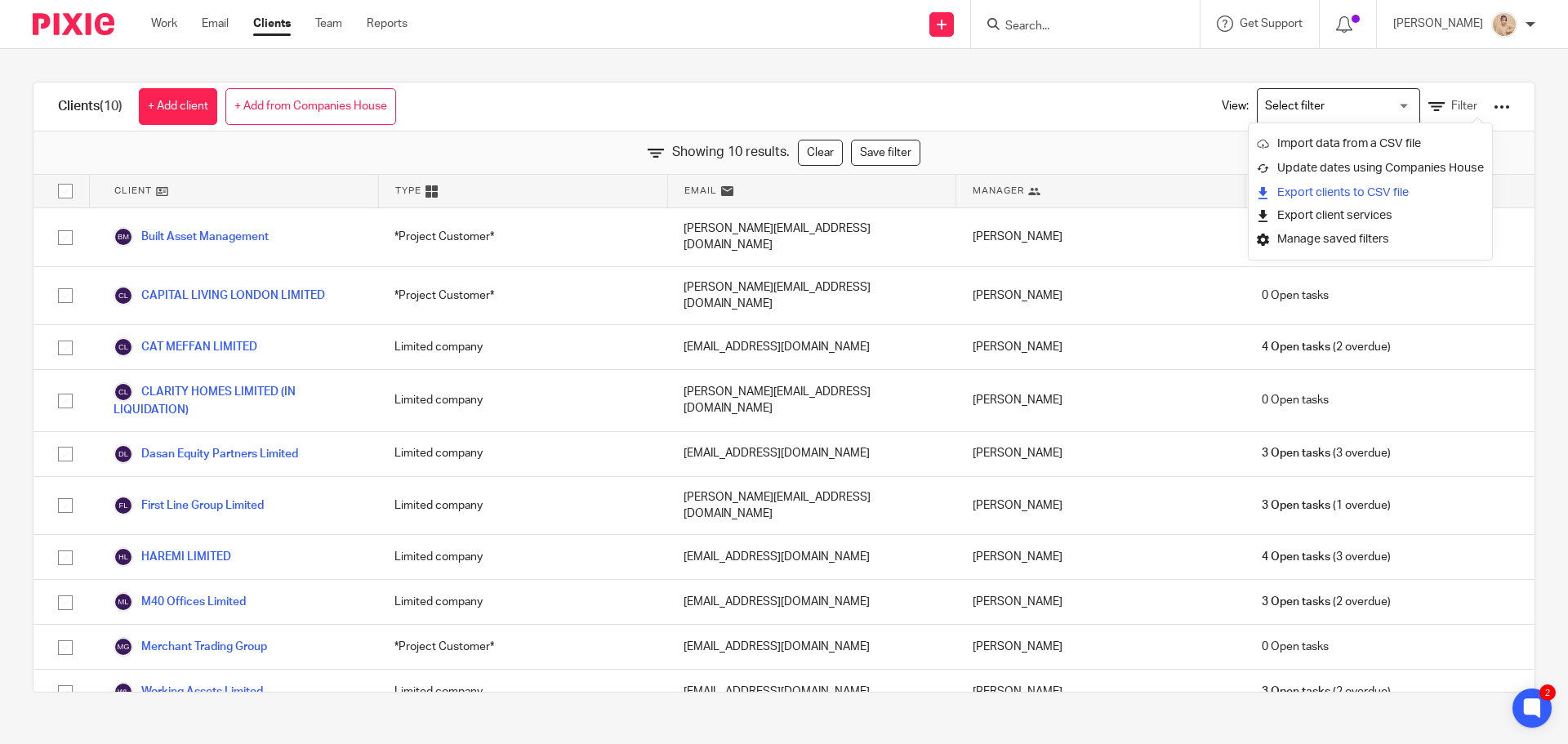
click at [1333, 193] on link "Export clients to CSV file" at bounding box center [1370, 193] width 227 height 25
